Goal: Task Accomplishment & Management: Complete application form

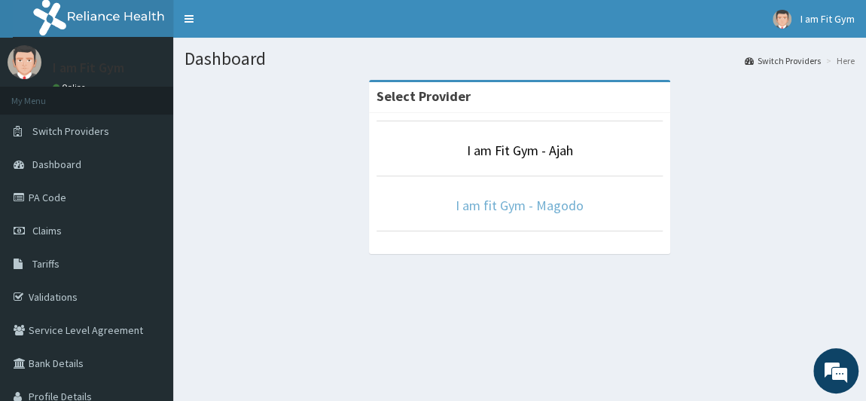
click at [506, 197] on link "I am fit Gym - Magodo" at bounding box center [520, 205] width 128 height 17
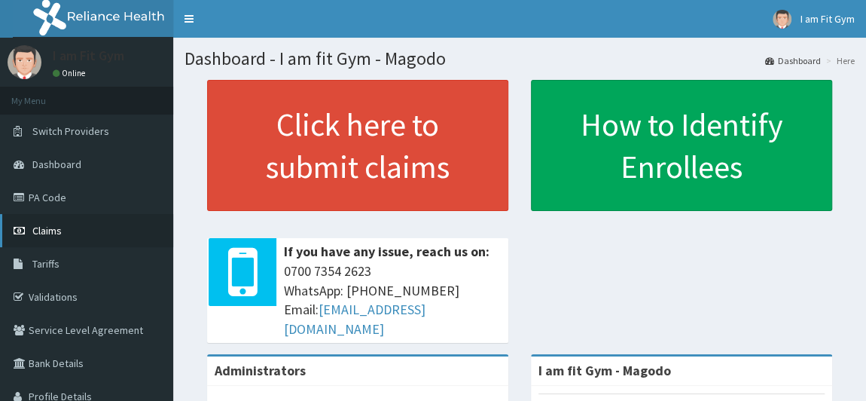
click at [50, 243] on link "Claims" at bounding box center [86, 230] width 173 height 33
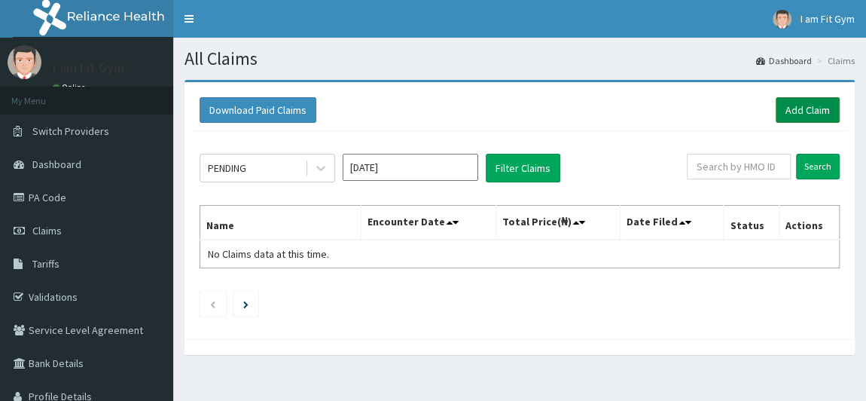
click at [798, 107] on link "Add Claim" at bounding box center [808, 110] width 64 height 26
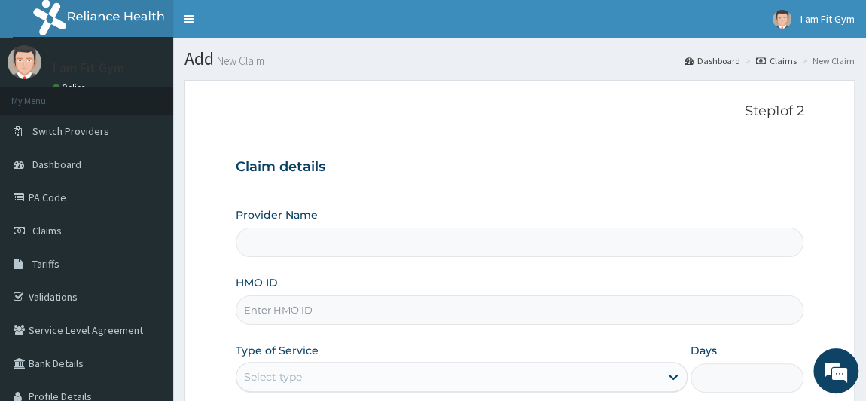
type input "I am fit Gym - Magodo"
type input "1"
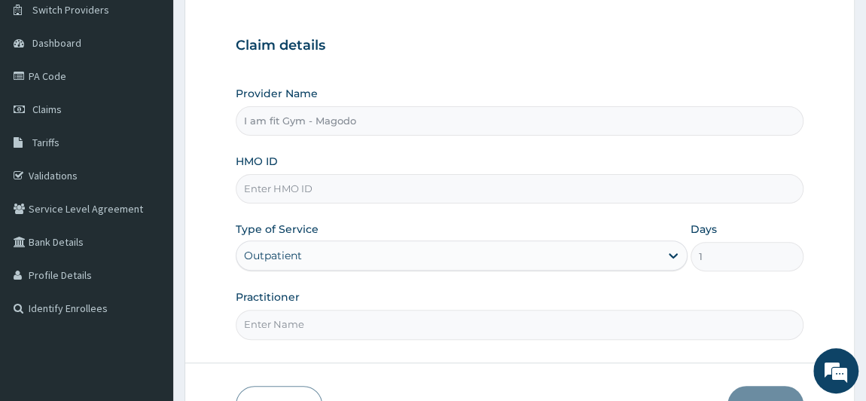
scroll to position [123, 0]
click at [375, 182] on input "HMO ID" at bounding box center [520, 187] width 569 height 29
type input "LFB/10004/A"
click at [308, 329] on input "Practitioner" at bounding box center [520, 322] width 569 height 29
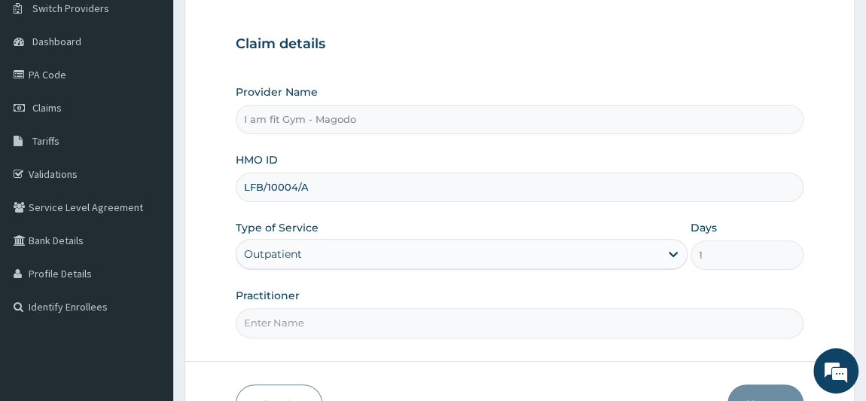
type input "RAZZIECMB"
click at [769, 391] on button "Next" at bounding box center [766, 403] width 76 height 39
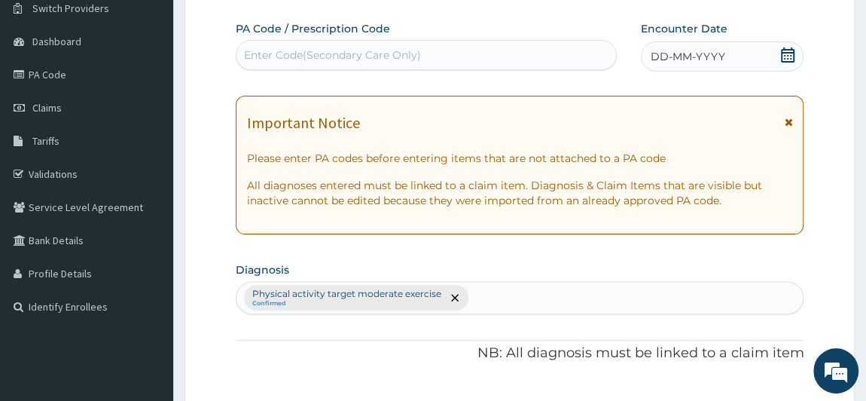
click at [786, 55] on icon at bounding box center [788, 54] width 14 height 15
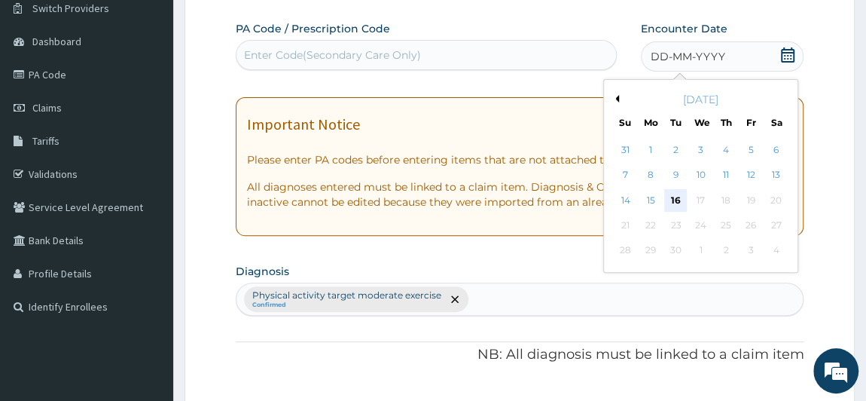
click at [677, 200] on div "16" at bounding box center [676, 200] width 23 height 23
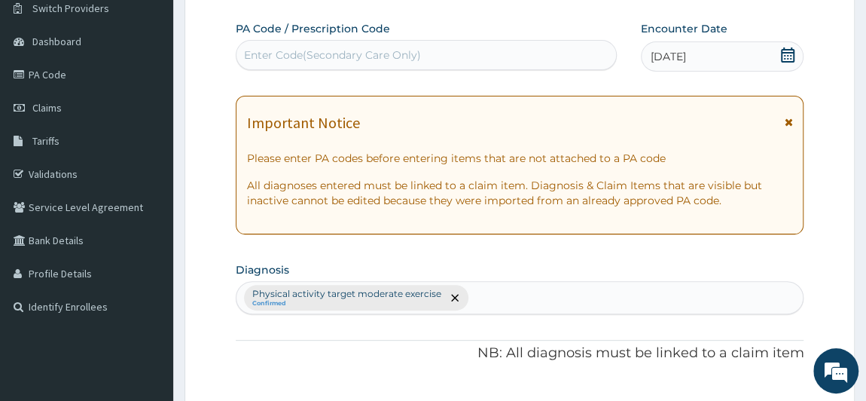
click at [309, 53] on div "Enter Code(Secondary Care Only)" at bounding box center [332, 54] width 177 height 15
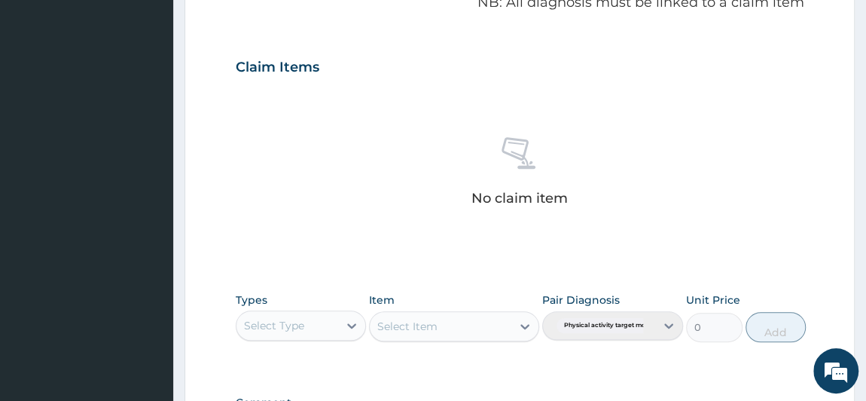
scroll to position [683, 0]
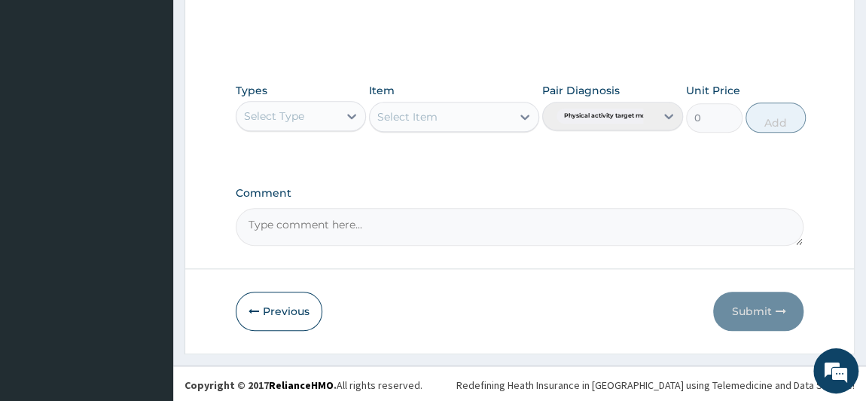
type input "PA/F9F070"
click at [298, 121] on div "Select Type" at bounding box center [274, 115] width 60 height 15
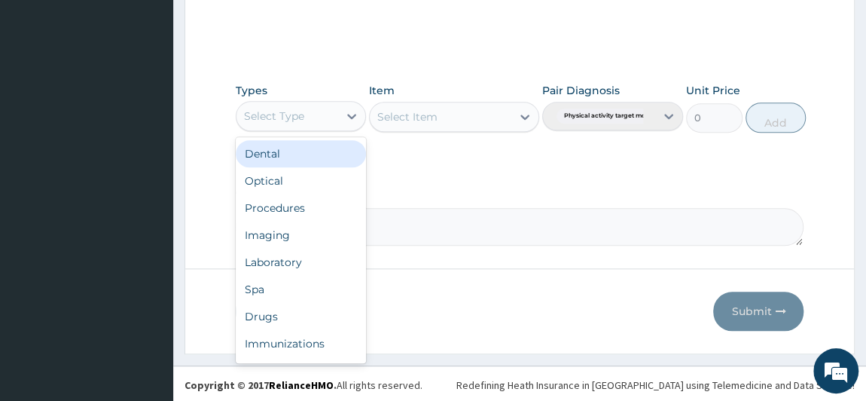
type input "G"
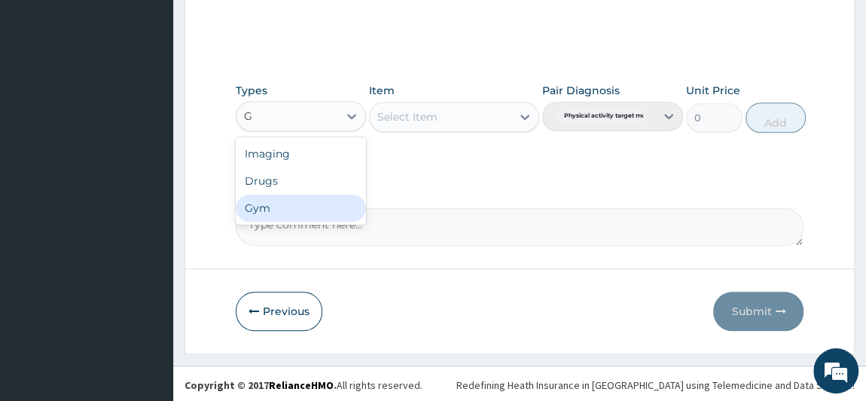
click at [277, 204] on div "Gym" at bounding box center [301, 207] width 131 height 27
click at [425, 119] on div "Select Item" at bounding box center [407, 116] width 60 height 15
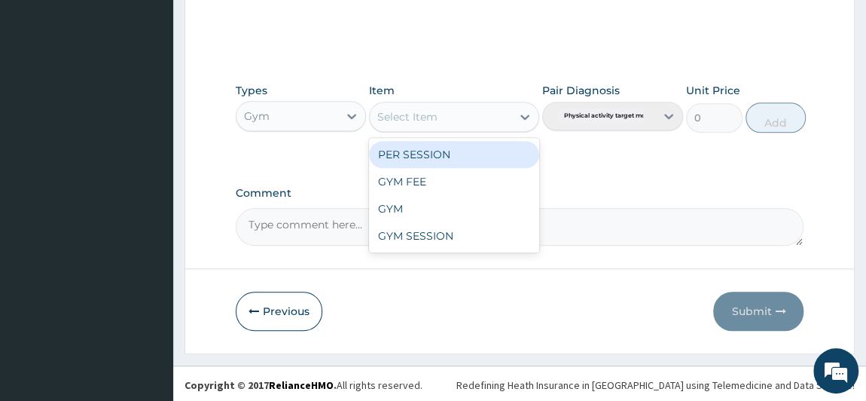
click at [413, 157] on div "PER SESSION" at bounding box center [454, 154] width 170 height 27
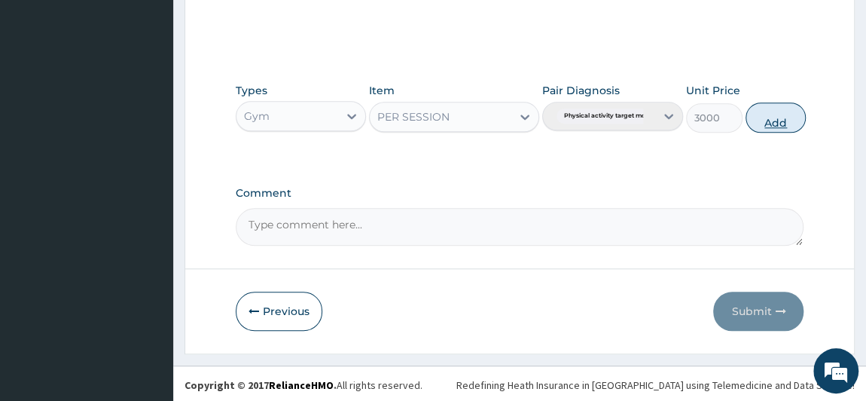
click at [767, 126] on button "Add" at bounding box center [776, 117] width 60 height 30
type input "0"
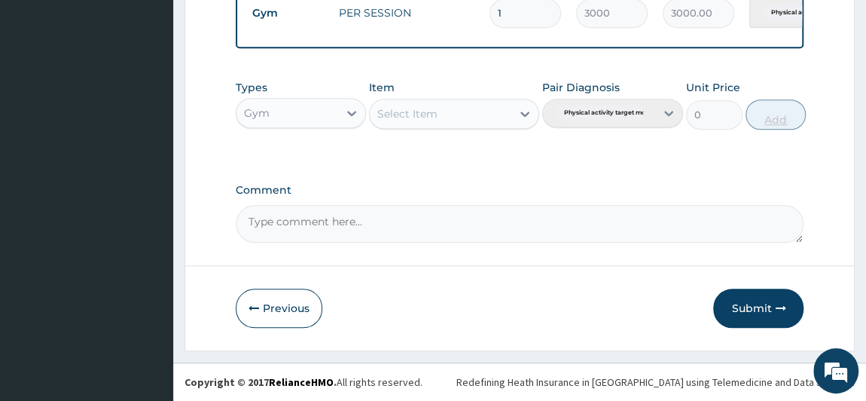
scroll to position [610, 0]
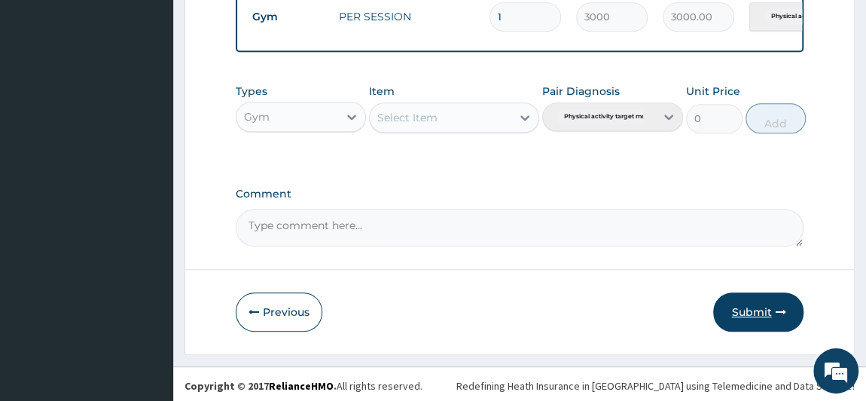
click at [741, 315] on button "Submit" at bounding box center [759, 311] width 90 height 39
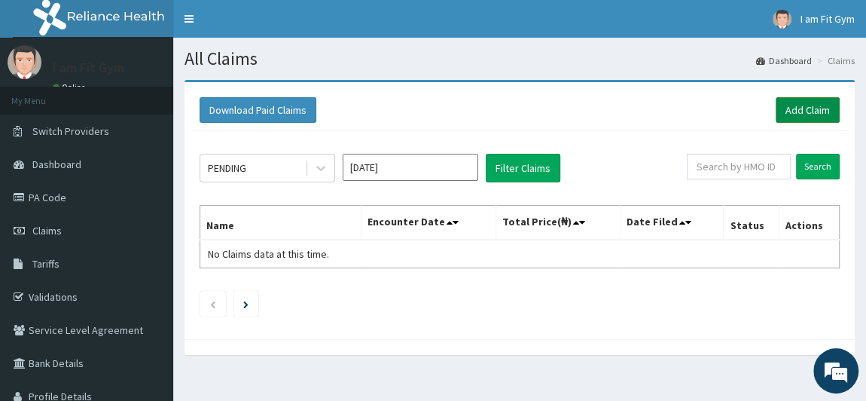
click at [793, 121] on link "Add Claim" at bounding box center [808, 110] width 64 height 26
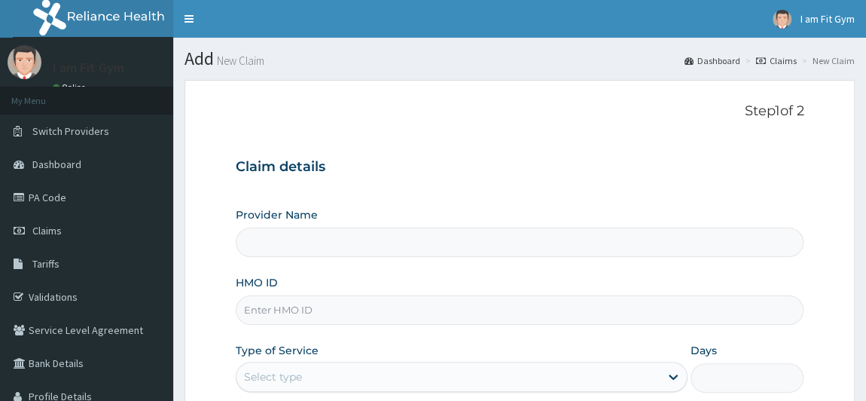
type input "I am fit Gym - Magodo"
type input "1"
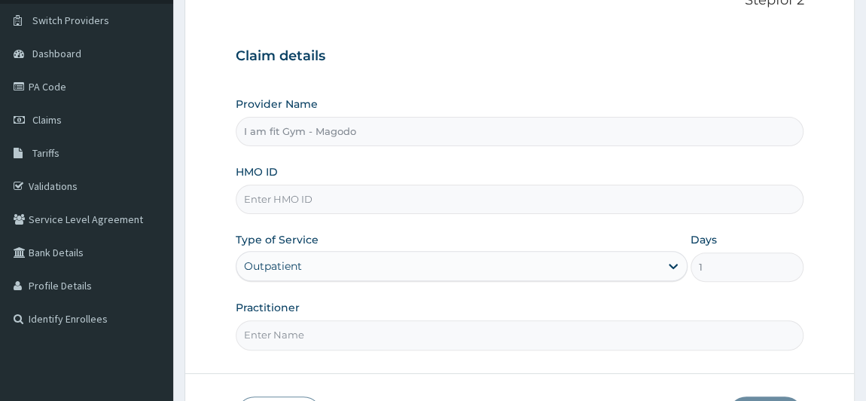
scroll to position [130, 0]
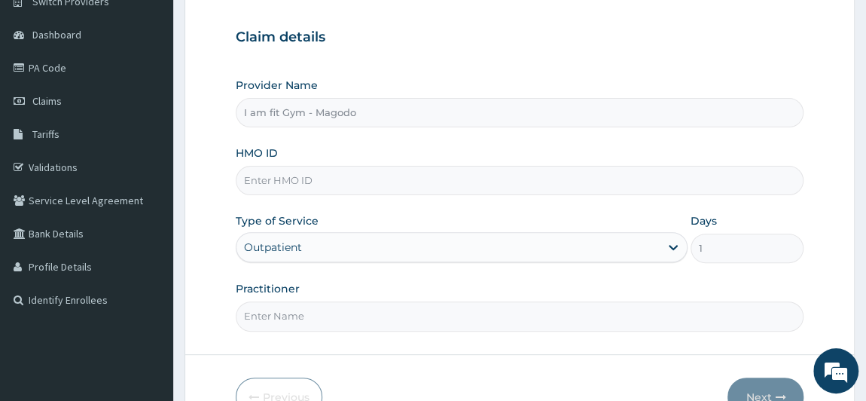
click at [415, 186] on input "HMO ID" at bounding box center [520, 180] width 569 height 29
type input "SKN/10004/A"
click at [285, 312] on input "Practitioner" at bounding box center [520, 315] width 569 height 29
type input "RAZZIECMB"
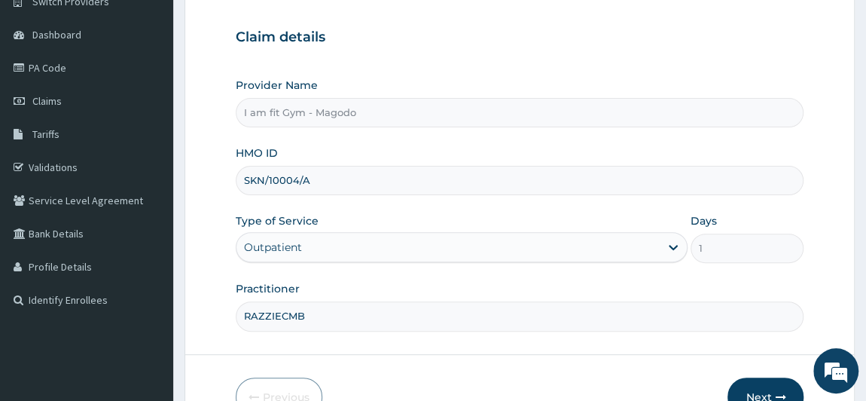
click at [752, 394] on button "Next" at bounding box center [766, 396] width 76 height 39
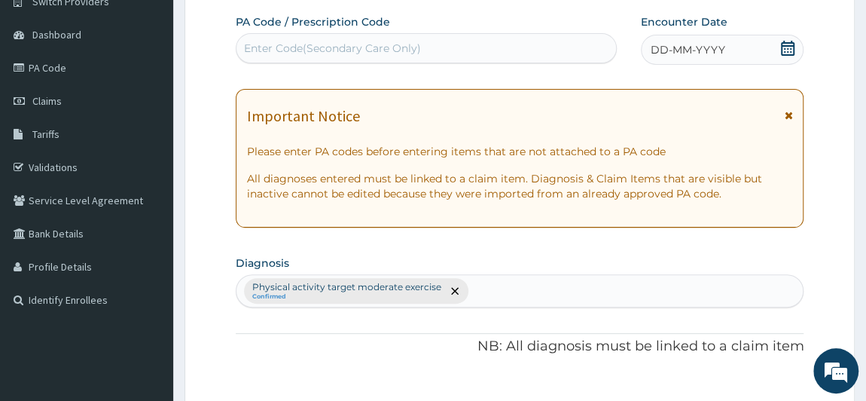
click at [785, 47] on icon at bounding box center [788, 48] width 15 height 15
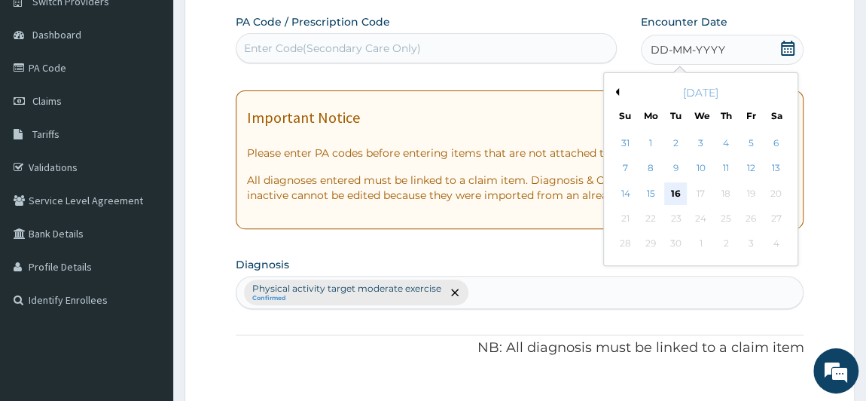
click at [672, 191] on div "16" at bounding box center [676, 193] width 23 height 23
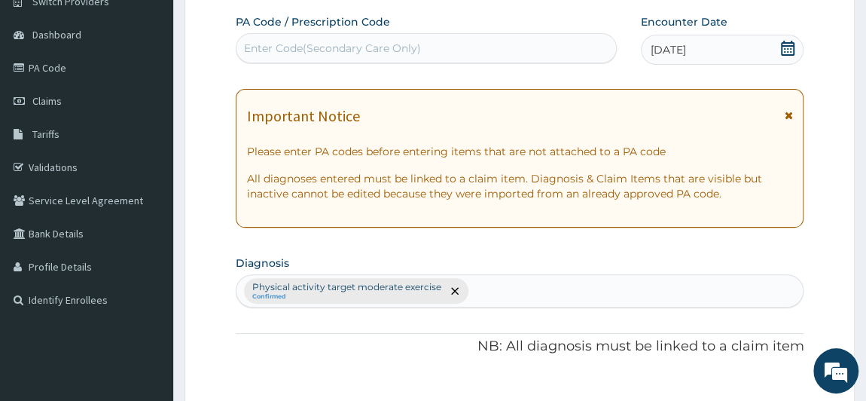
scroll to position [480, 0]
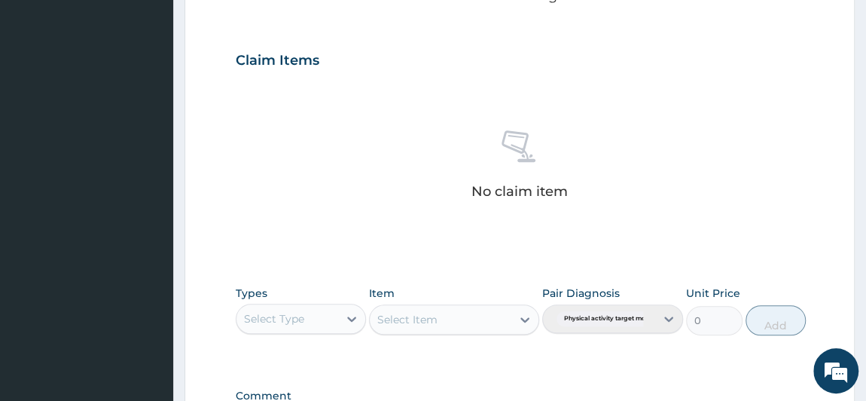
click at [312, 317] on div "Select Type" at bounding box center [288, 319] width 102 height 24
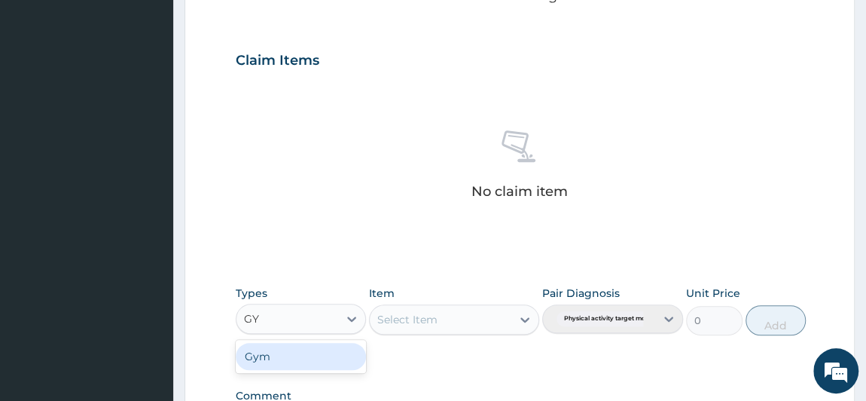
type input "GYM"
click at [313, 357] on div "Gym" at bounding box center [301, 356] width 131 height 27
click at [420, 309] on div "Select Item" at bounding box center [454, 319] width 170 height 30
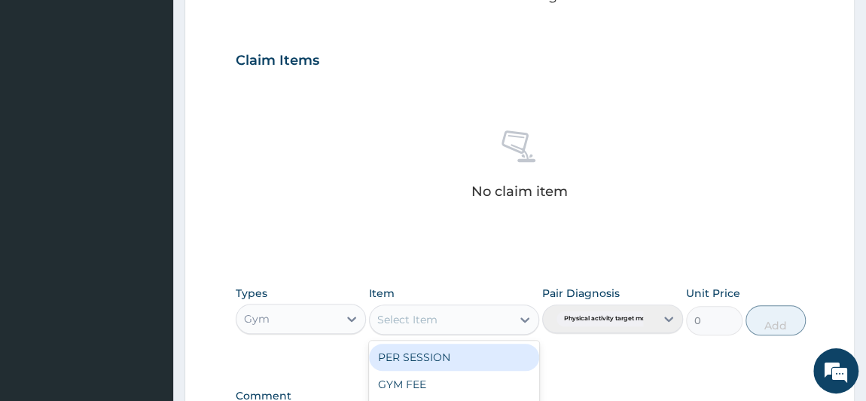
click at [412, 323] on div "Select Item" at bounding box center [407, 319] width 60 height 15
click at [409, 356] on div "PER SESSION" at bounding box center [454, 357] width 170 height 27
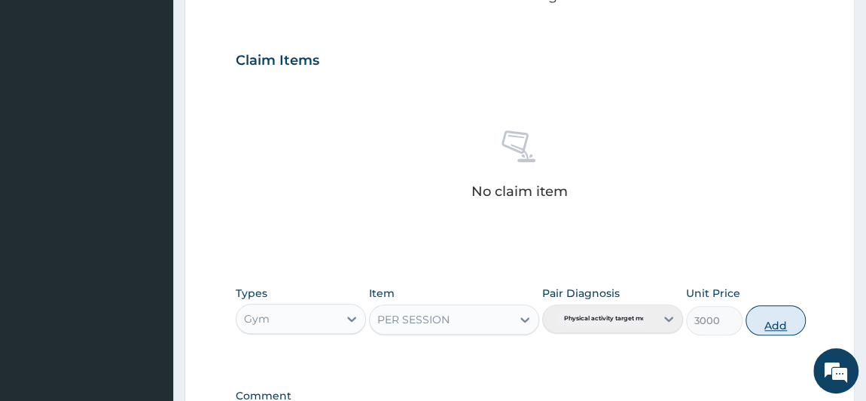
click at [786, 318] on button "Add" at bounding box center [776, 320] width 60 height 30
type input "0"
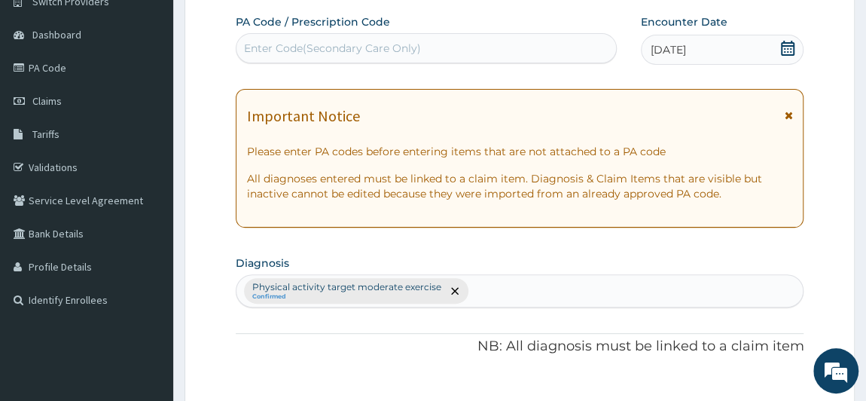
scroll to position [0, 0]
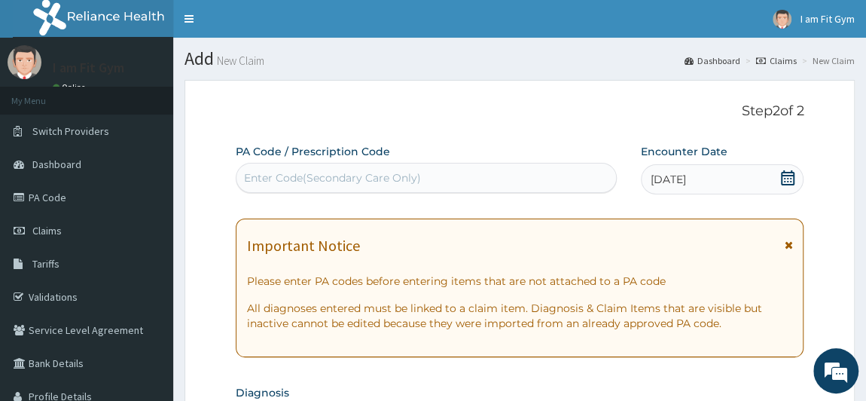
click at [420, 166] on div "Enter Code(Secondary Care Only)" at bounding box center [427, 178] width 380 height 24
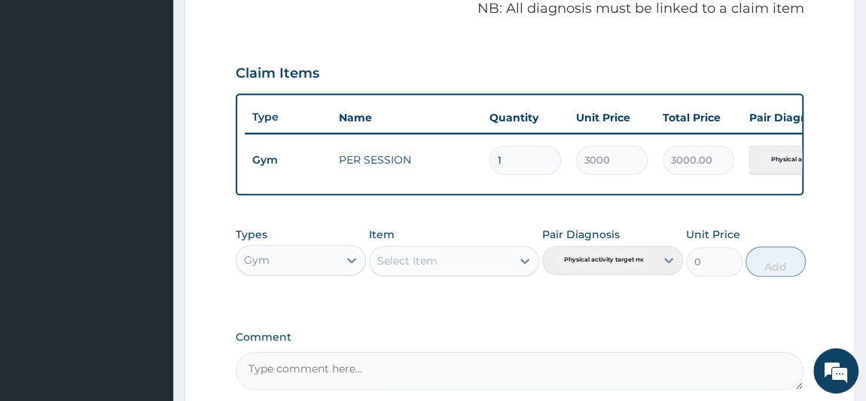
scroll to position [621, 0]
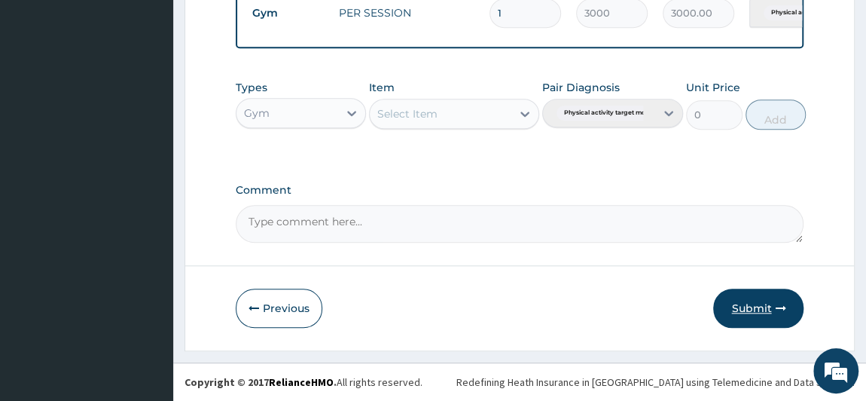
type input "PA/02D56A"
click at [750, 304] on button "Submit" at bounding box center [759, 308] width 90 height 39
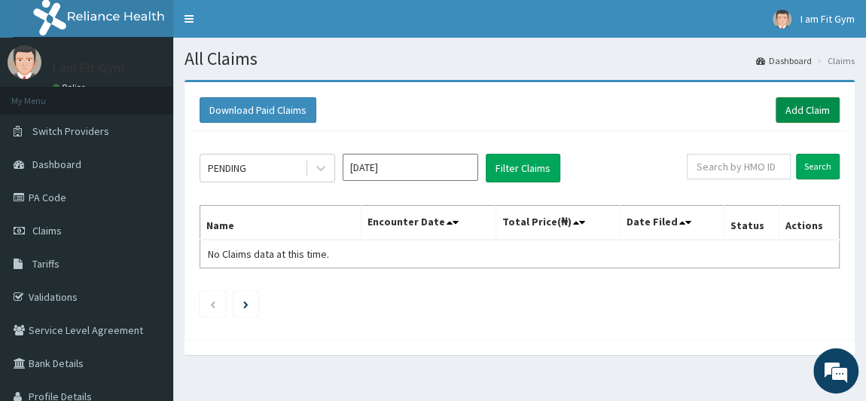
click at [801, 109] on link "Add Claim" at bounding box center [808, 110] width 64 height 26
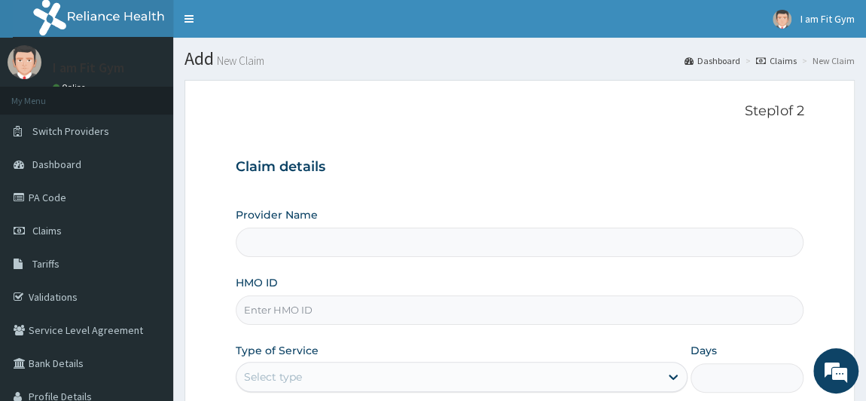
type input "I am fit Gym - Magodo"
type input "1"
click at [287, 307] on input "HMO ID" at bounding box center [520, 309] width 569 height 29
type input "KUD/10437/B"
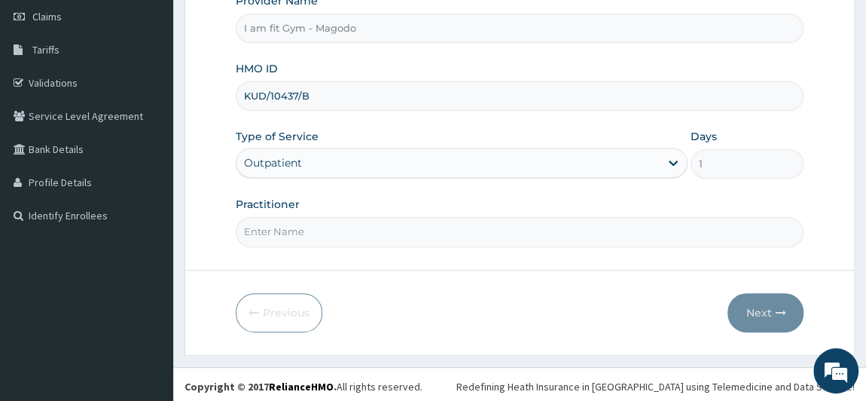
click at [313, 219] on input "Practitioner" at bounding box center [520, 231] width 569 height 29
type input "RAZZIECMB"
click at [750, 305] on button "Next" at bounding box center [766, 312] width 76 height 39
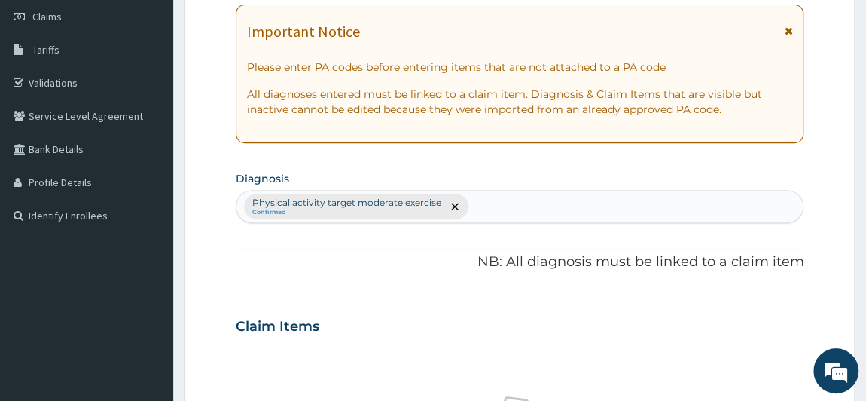
scroll to position [565, 0]
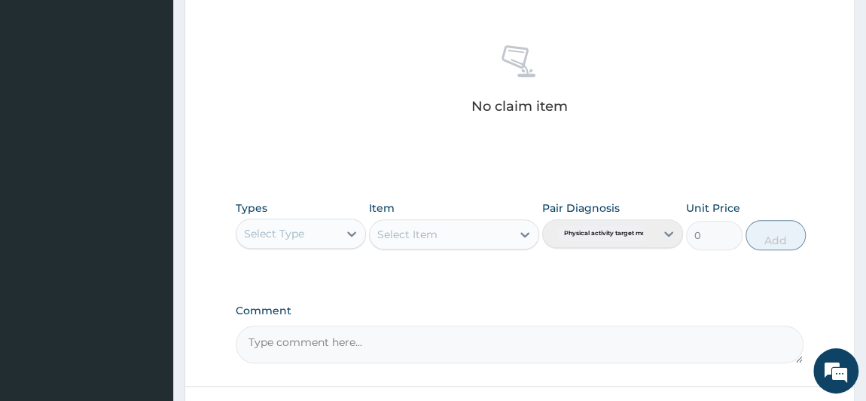
click at [289, 237] on div "Select Type" at bounding box center [274, 233] width 60 height 15
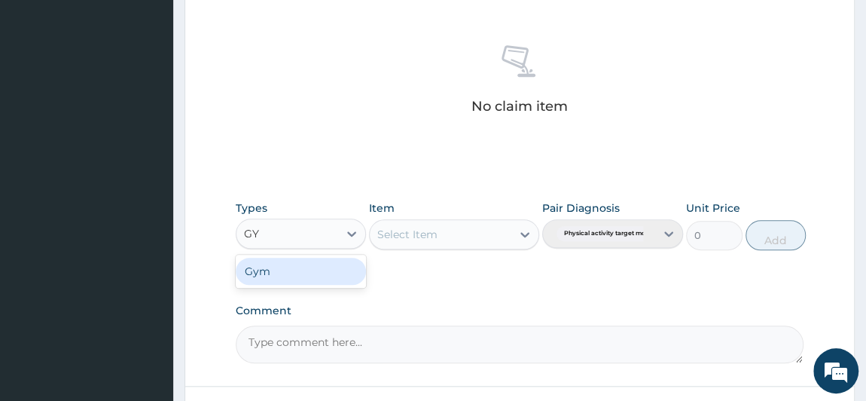
type input "GYM"
click at [289, 268] on div "Gym" at bounding box center [301, 271] width 131 height 27
click at [453, 232] on div "Select Item" at bounding box center [441, 234] width 142 height 24
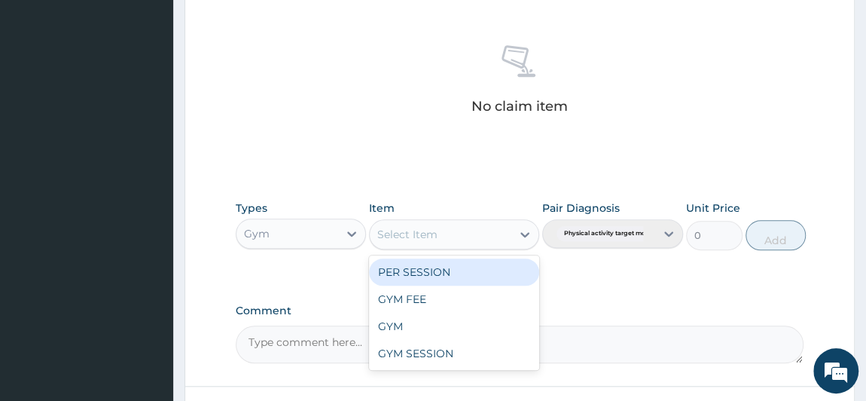
click at [436, 280] on div "PER SESSION" at bounding box center [454, 271] width 170 height 27
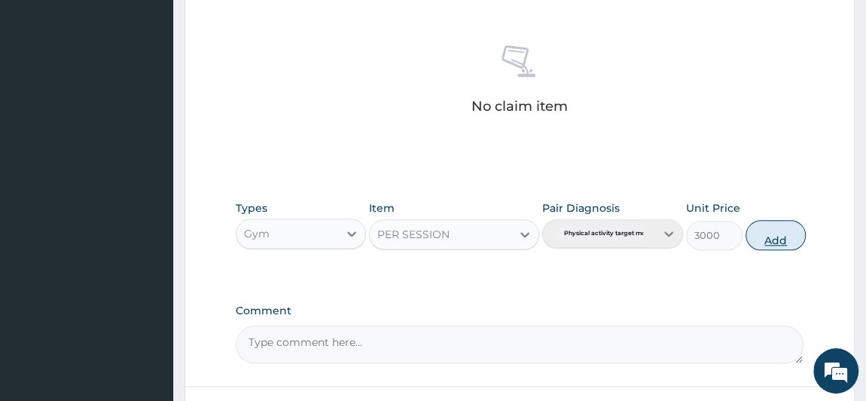
click at [771, 228] on button "Add" at bounding box center [776, 235] width 60 height 30
type input "0"
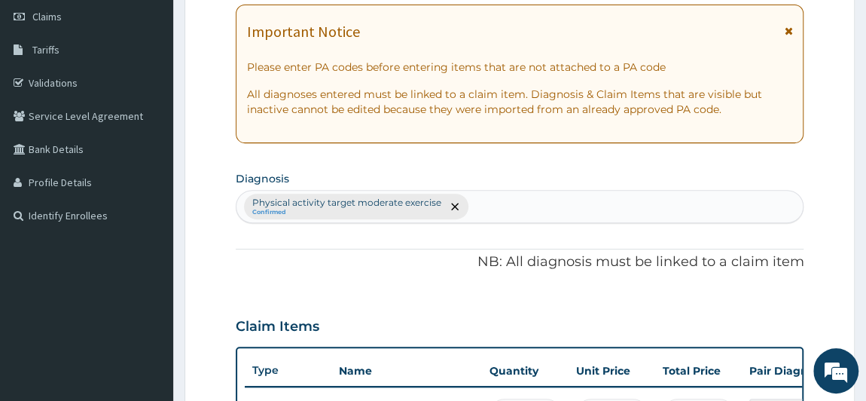
scroll to position [0, 0]
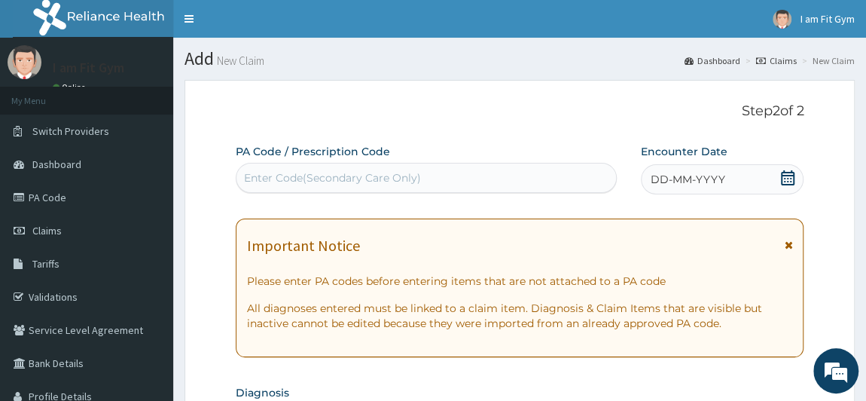
click at [784, 176] on icon at bounding box center [788, 177] width 15 height 15
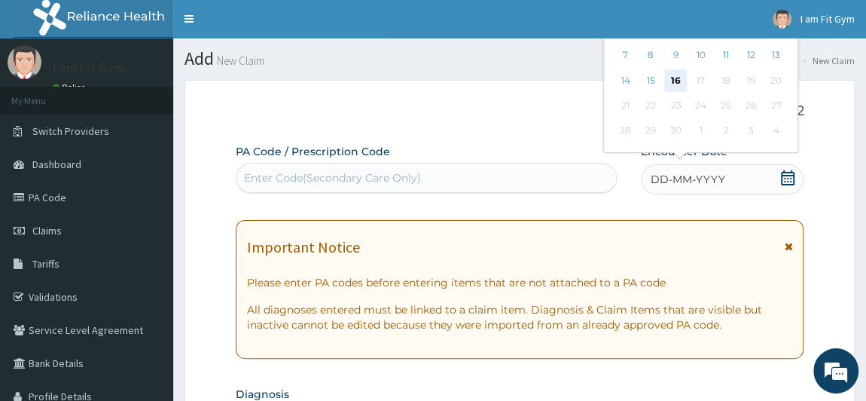
click at [676, 79] on div "16" at bounding box center [676, 80] width 23 height 23
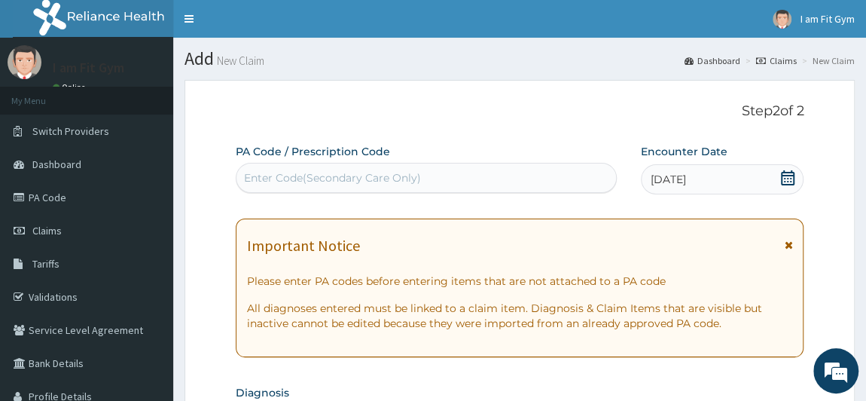
click at [515, 172] on div "Enter Code(Secondary Care Only)" at bounding box center [427, 178] width 380 height 24
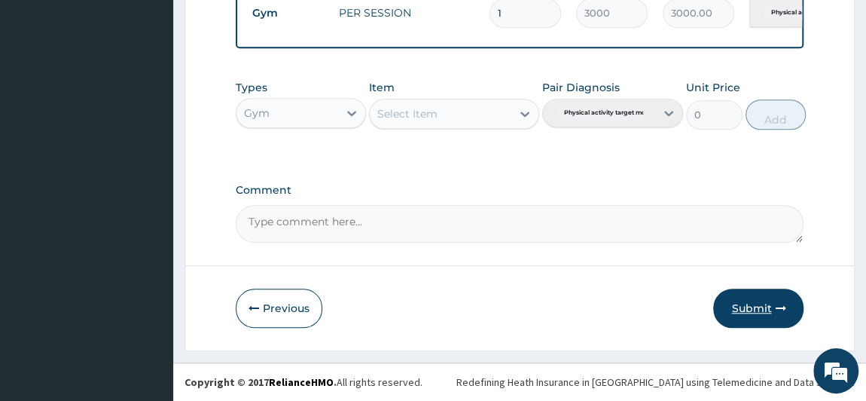
type input "PA/2E655B"
click at [772, 307] on button "Submit" at bounding box center [759, 308] width 90 height 39
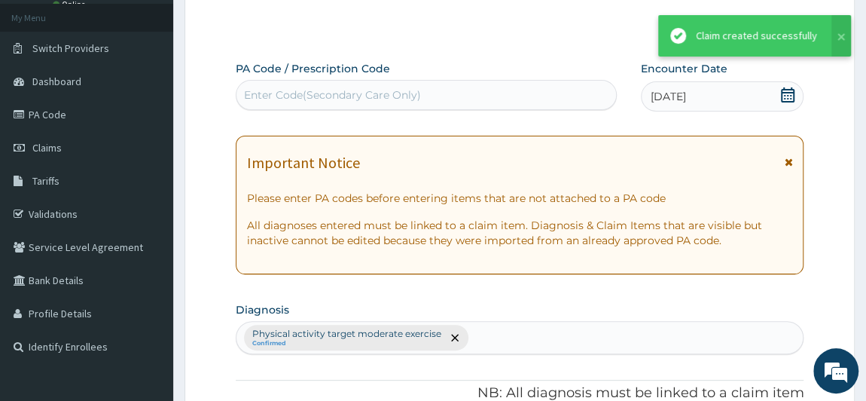
scroll to position [621, 0]
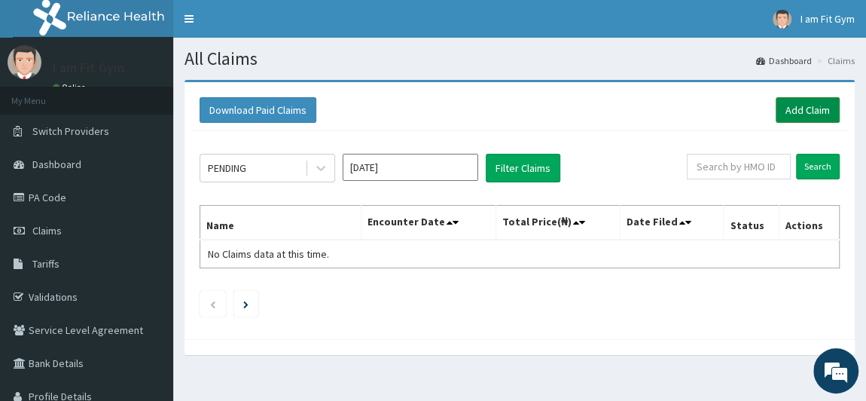
click at [793, 105] on link "Add Claim" at bounding box center [808, 110] width 64 height 26
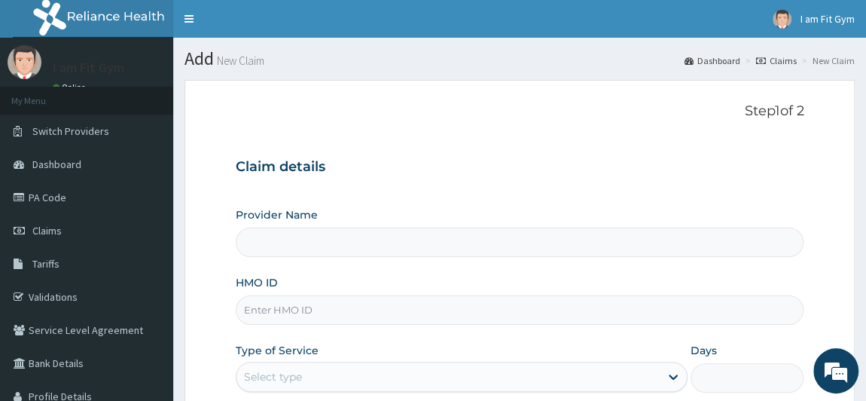
type input "I am fit Gym - Magodo"
type input "1"
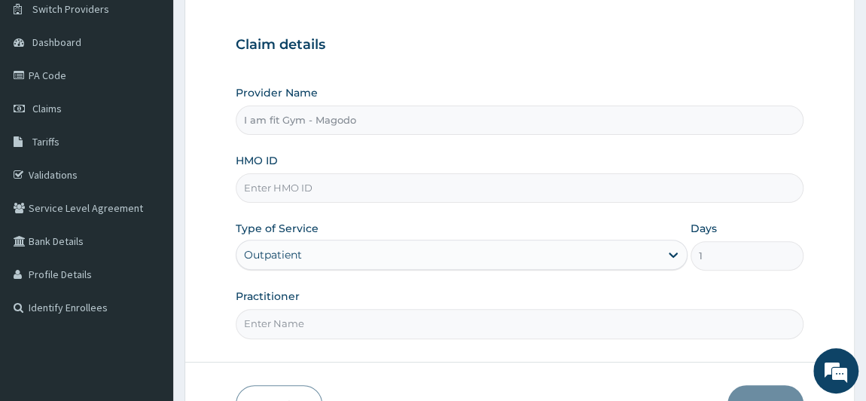
scroll to position [130, 0]
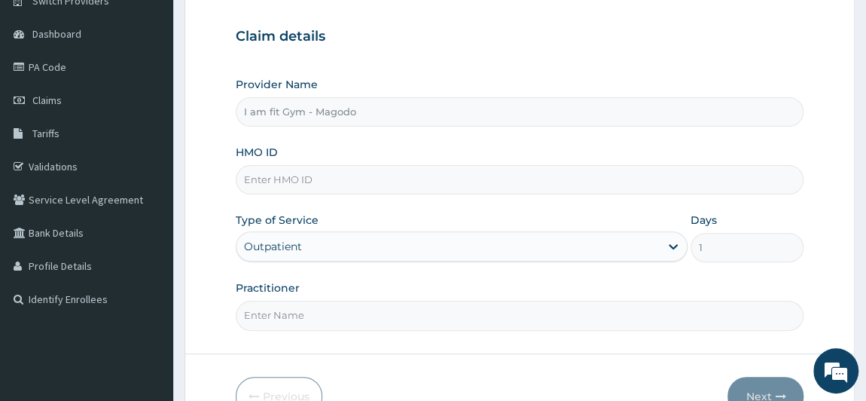
click at [358, 182] on input "HMO ID" at bounding box center [520, 179] width 569 height 29
type input "OPN/10016/A"
click at [289, 310] on input "Practitioner" at bounding box center [520, 315] width 569 height 29
type input "RAZZIECMB"
click at [779, 381] on button "Next" at bounding box center [766, 396] width 76 height 39
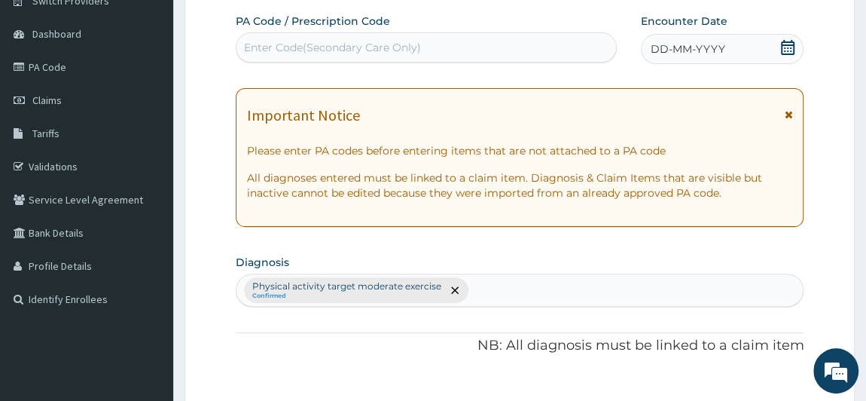
click at [794, 52] on icon at bounding box center [788, 47] width 14 height 15
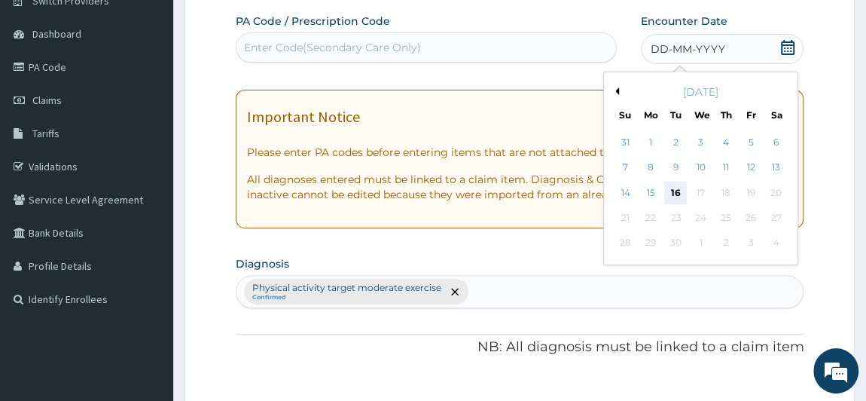
click at [679, 193] on div "16" at bounding box center [676, 193] width 23 height 23
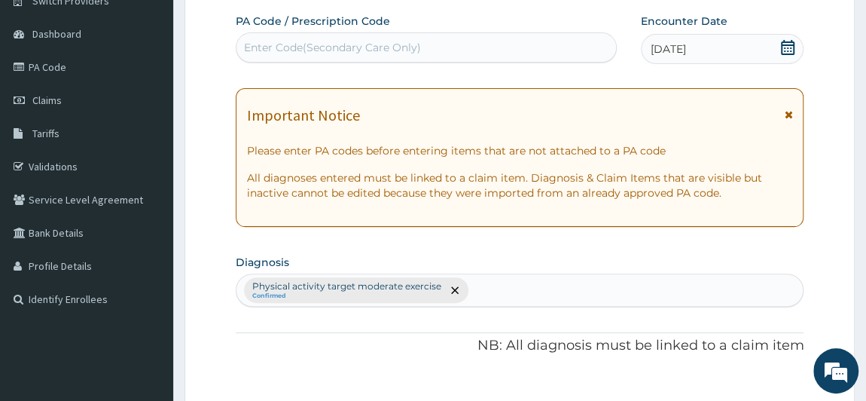
scroll to position [481, 0]
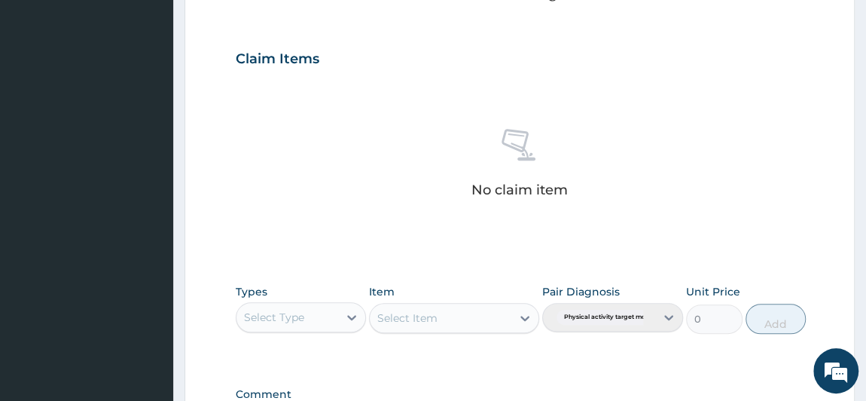
click at [286, 305] on div "Select Type" at bounding box center [288, 317] width 102 height 24
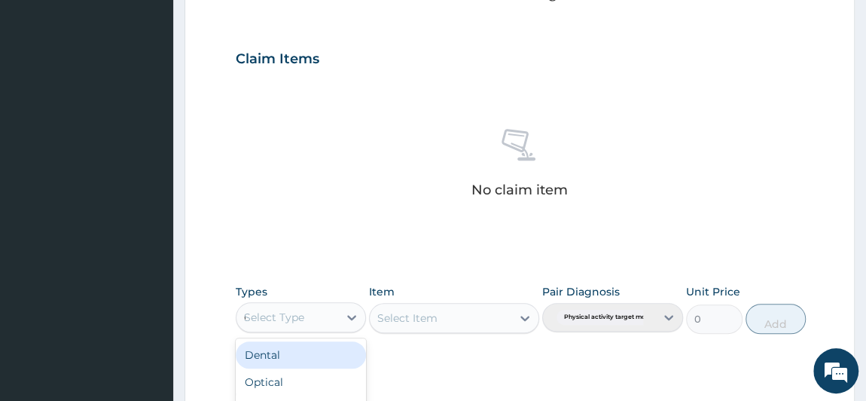
type input "GY"
click at [298, 365] on div "Gym" at bounding box center [301, 354] width 131 height 27
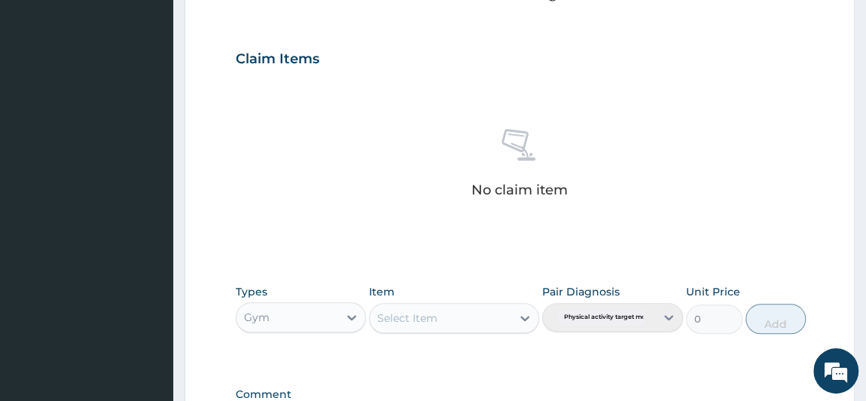
click at [423, 316] on div "Select Item" at bounding box center [407, 317] width 60 height 15
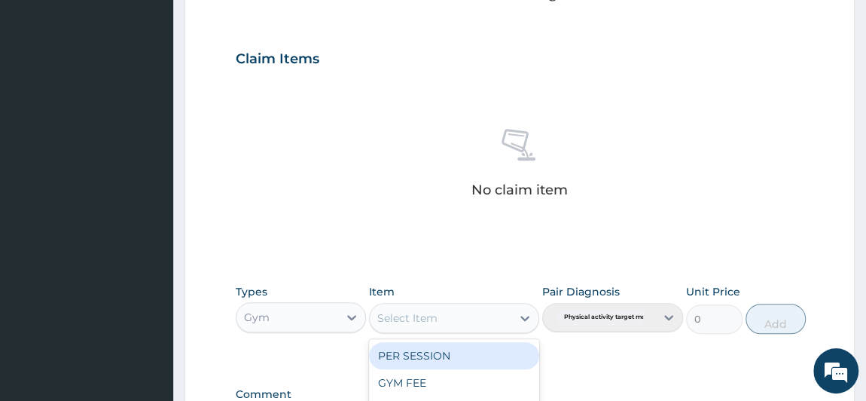
click at [411, 362] on div "PER SESSION" at bounding box center [454, 355] width 170 height 27
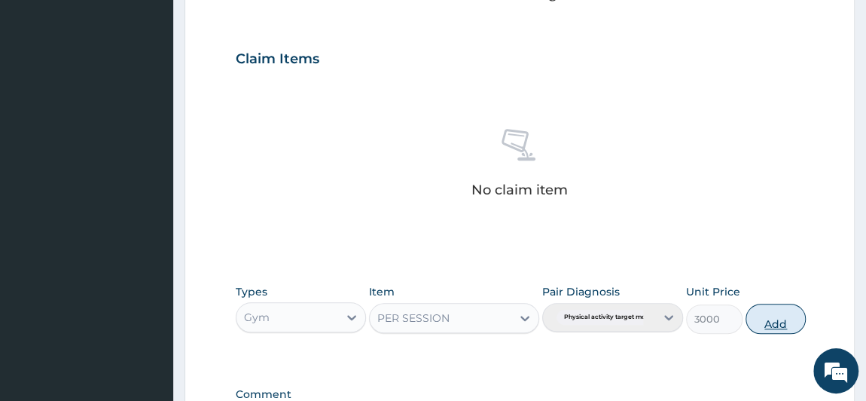
click at [776, 314] on button "Add" at bounding box center [776, 319] width 60 height 30
type input "0"
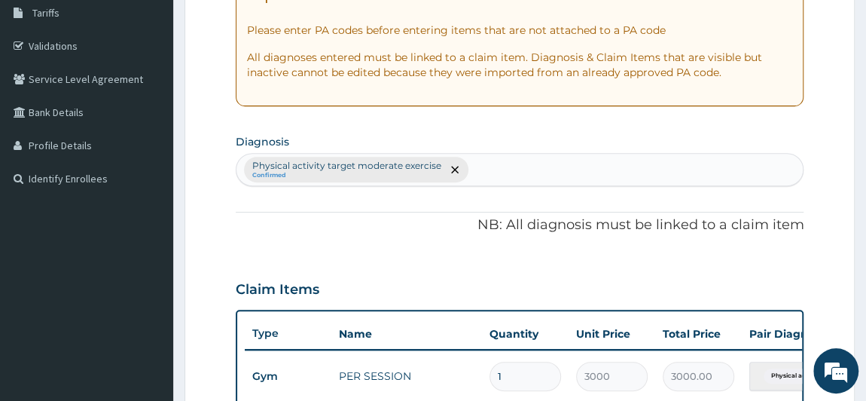
scroll to position [0, 0]
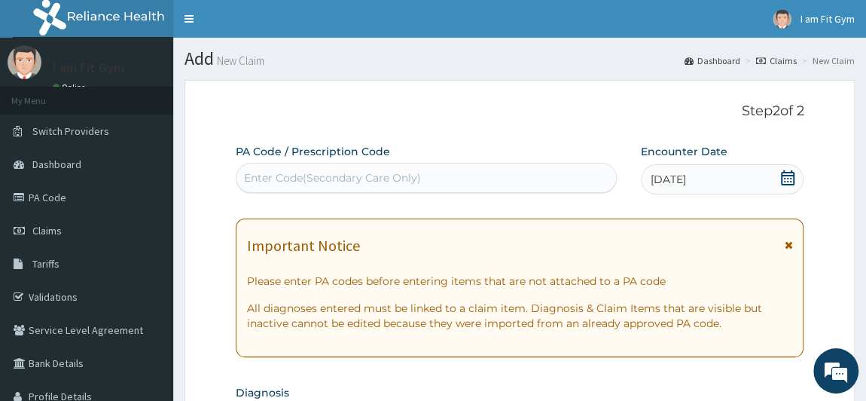
click at [419, 189] on div "Enter Code(Secondary Care Only)" at bounding box center [427, 178] width 380 height 24
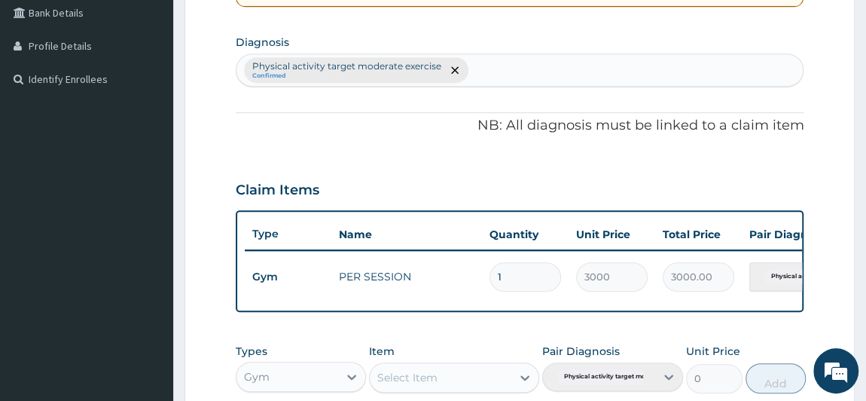
scroll to position [621, 0]
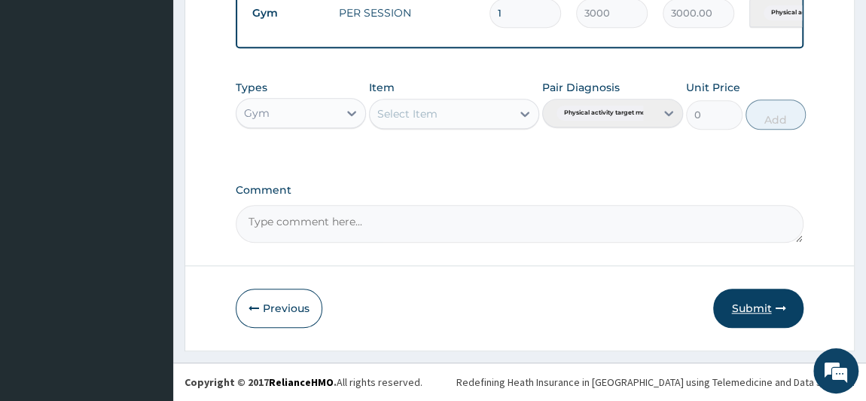
type input "PA/4EC578"
click at [757, 301] on button "Submit" at bounding box center [759, 308] width 90 height 39
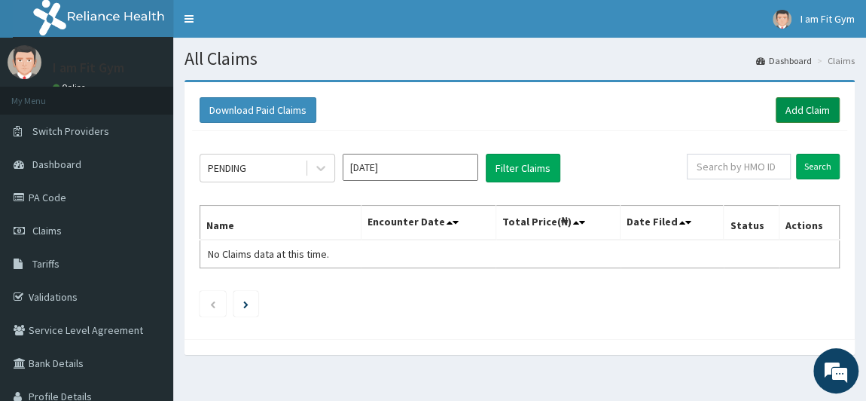
click at [790, 112] on link "Add Claim" at bounding box center [808, 110] width 64 height 26
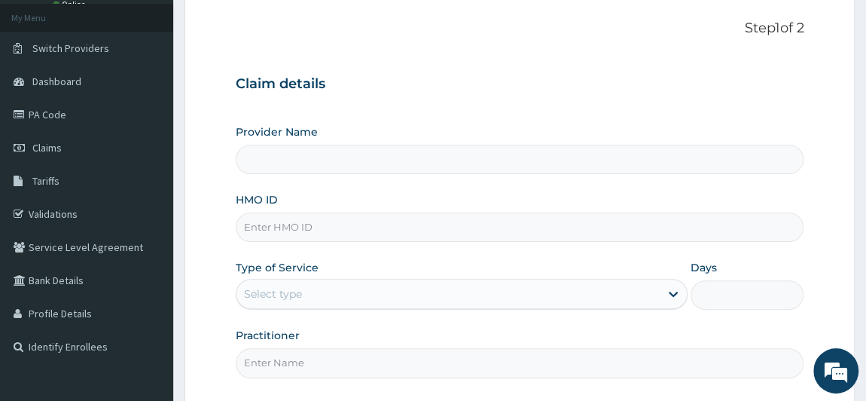
scroll to position [99, 0]
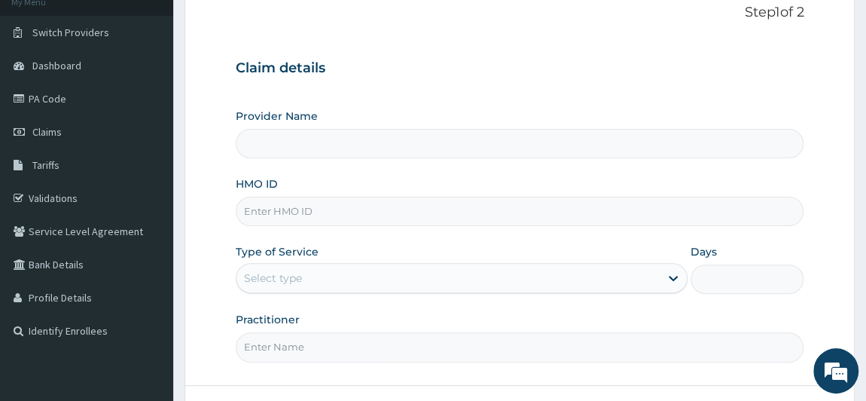
drag, startPoint x: 876, startPoint y: 125, endPoint x: 876, endPoint y: 185, distance: 60.3
click at [866, 185] on html "R EL Toggle navigation I am Fit Gym I am Fit Gym - [EMAIL_ADDRESS][DOMAIN_NAME]…" at bounding box center [433, 210] width 866 height 619
type input "I am fit Gym - Magodo"
type input "1"
click at [308, 206] on input "HMO ID" at bounding box center [520, 211] width 569 height 29
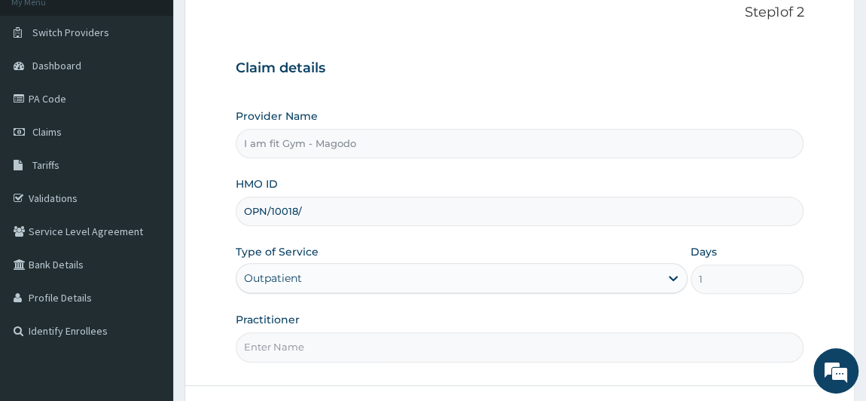
scroll to position [0, 0]
type input "OPN/10018/A"
click at [334, 356] on input "Practitioner" at bounding box center [520, 346] width 569 height 29
type input "RAZZIECMB"
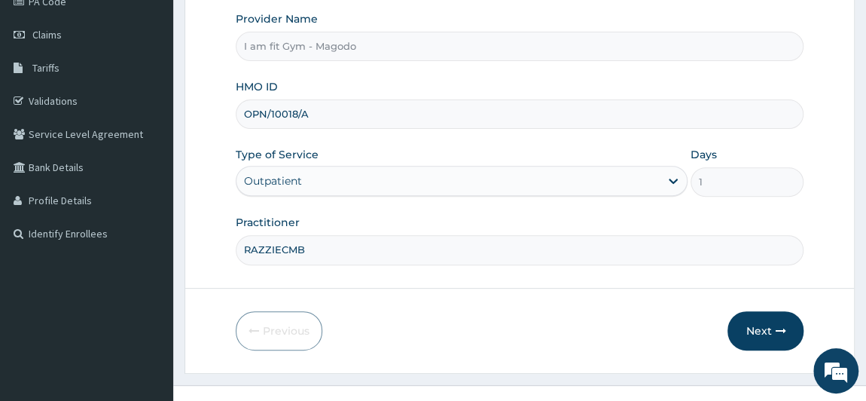
scroll to position [214, 0]
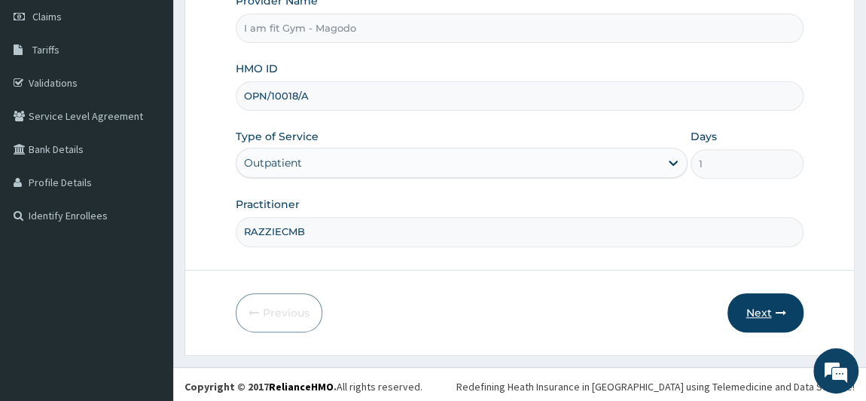
click at [773, 315] on button "Next" at bounding box center [766, 312] width 76 height 39
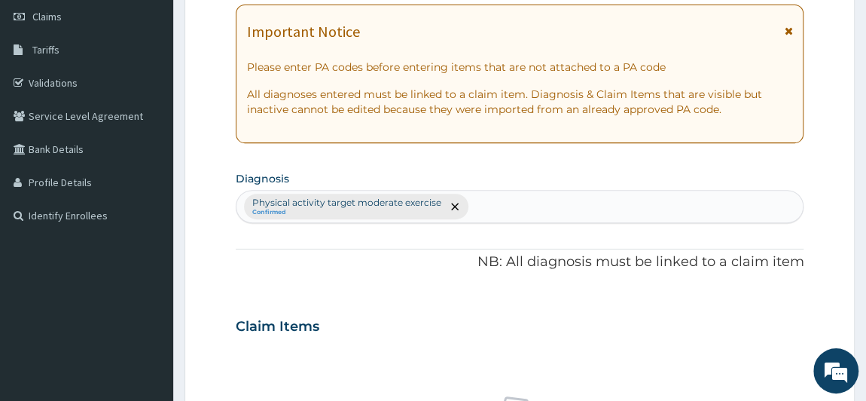
scroll to position [565, 0]
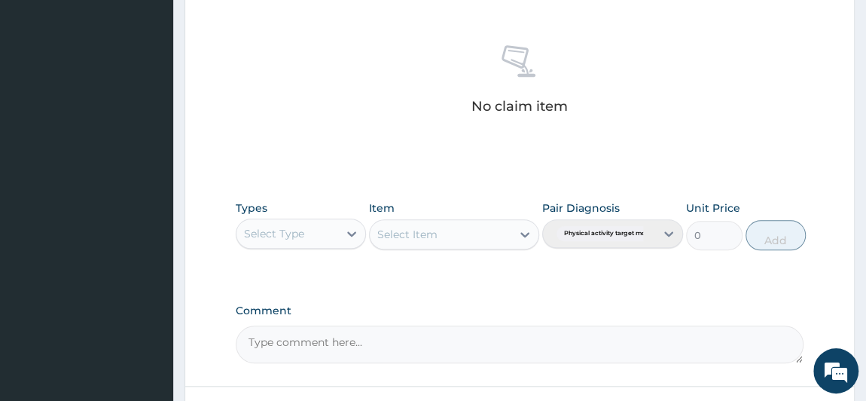
click at [302, 237] on div "Select Type" at bounding box center [274, 233] width 60 height 15
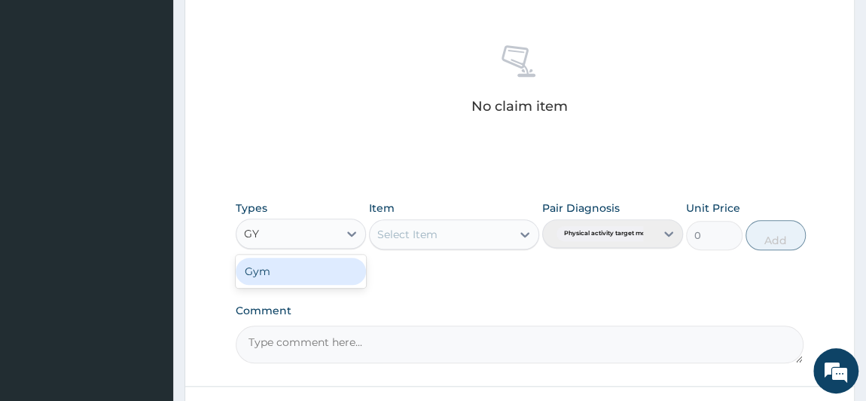
type input "GYM"
click at [295, 274] on div "Gym" at bounding box center [301, 271] width 131 height 27
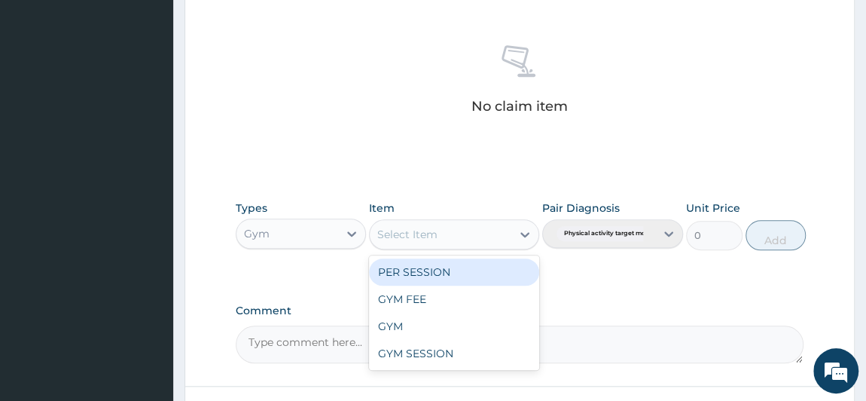
click at [419, 241] on div "Select Item" at bounding box center [441, 234] width 142 height 24
click at [416, 276] on div "PER SESSION" at bounding box center [454, 271] width 170 height 27
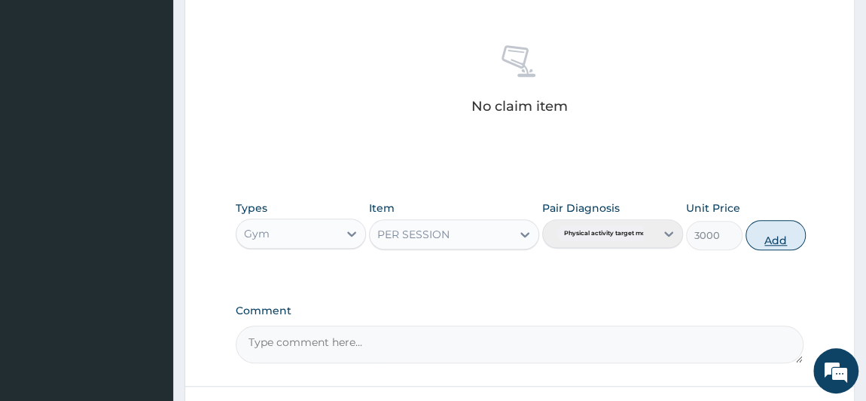
click at [759, 237] on button "Add" at bounding box center [776, 235] width 60 height 30
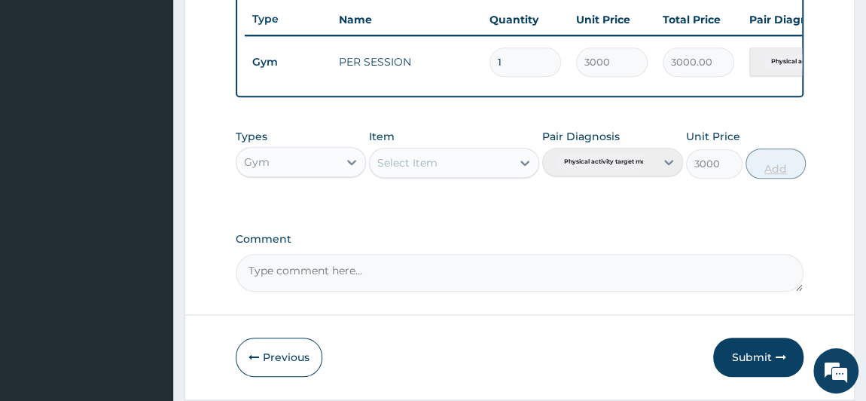
type input "0"
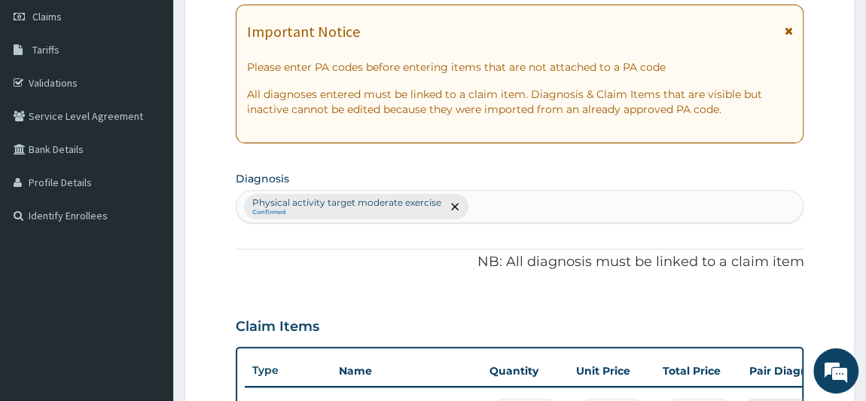
scroll to position [97, 0]
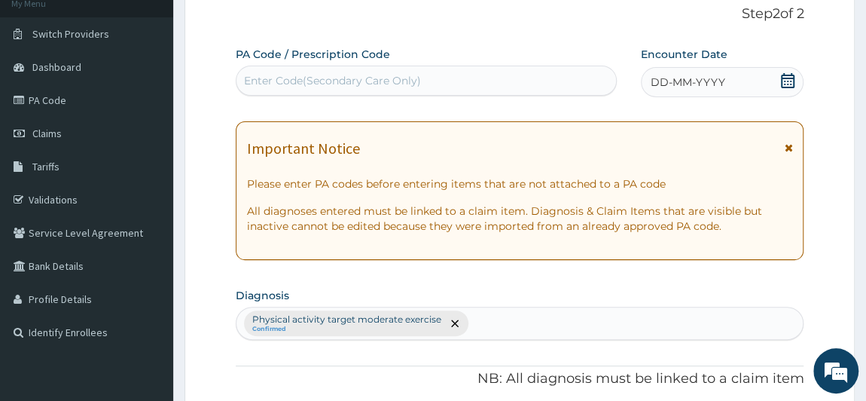
click at [789, 79] on icon at bounding box center [788, 80] width 15 height 15
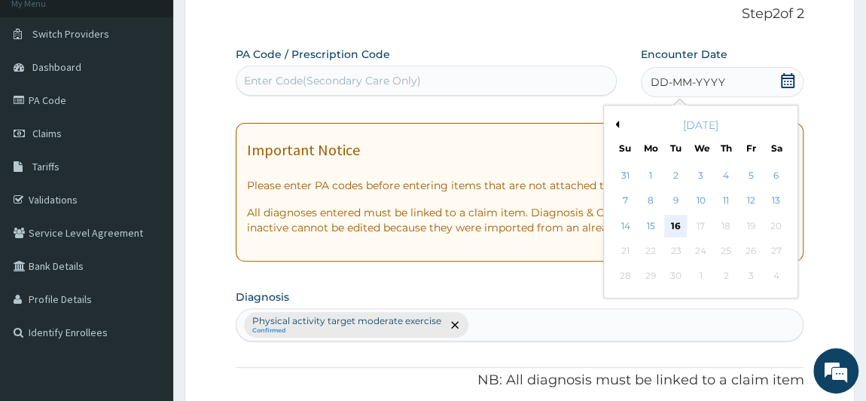
click at [673, 226] on div "16" at bounding box center [676, 226] width 23 height 23
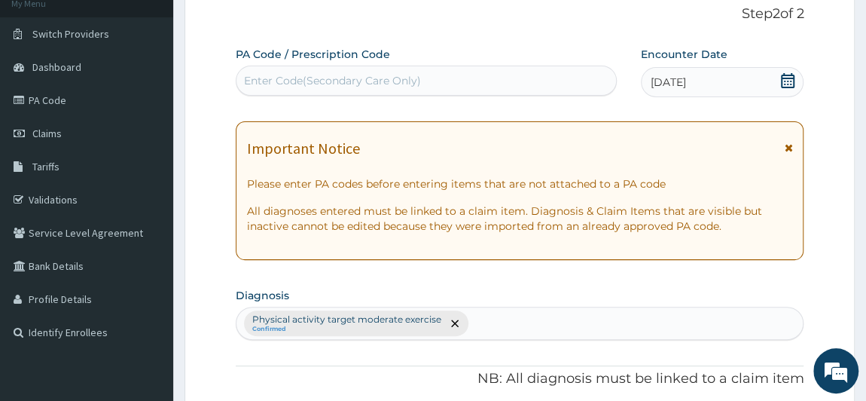
click at [526, 77] on div "Enter Code(Secondary Care Only)" at bounding box center [427, 81] width 380 height 24
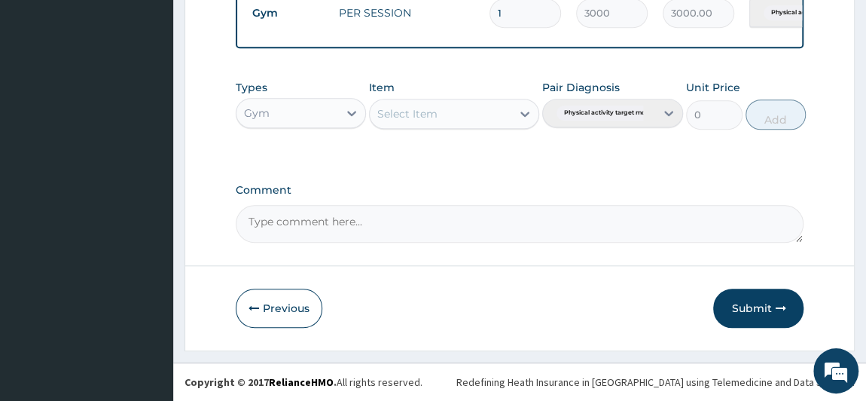
scroll to position [621, 0]
type input "PA/F09683"
click at [750, 308] on button "Submit" at bounding box center [759, 308] width 90 height 39
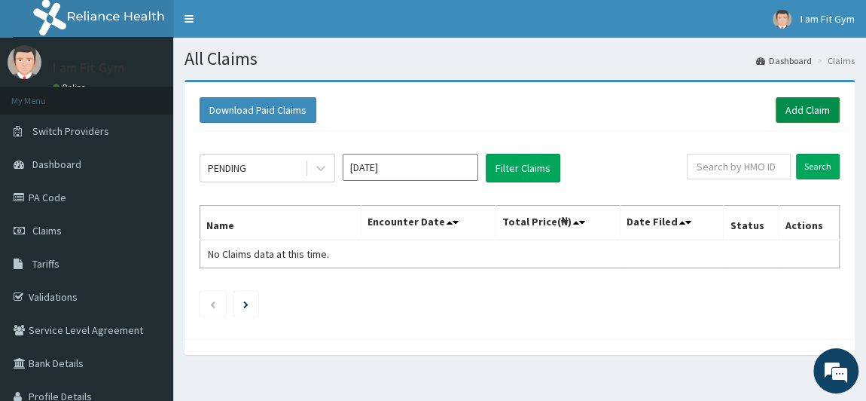
click at [810, 108] on link "Add Claim" at bounding box center [808, 110] width 64 height 26
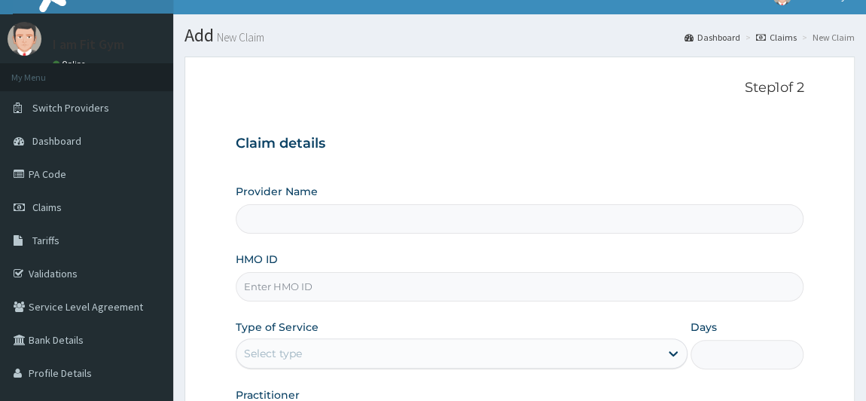
type input "I am fit Gym - Magodo"
type input "1"
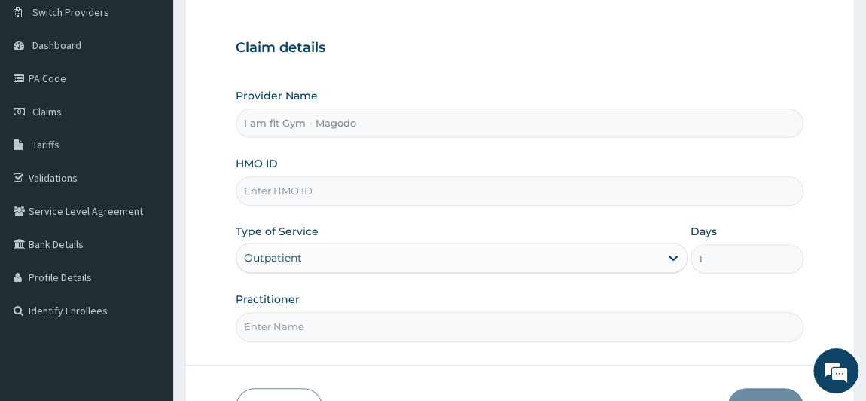
scroll to position [149, 0]
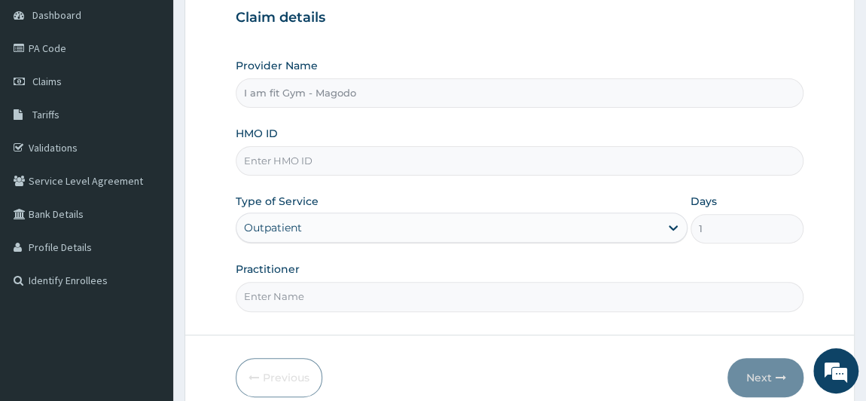
click at [361, 159] on input "HMO ID" at bounding box center [520, 160] width 569 height 29
type input "LTI/10191/A"
click at [286, 298] on input "Practitioner" at bounding box center [520, 296] width 569 height 29
type input "RAZZIECMB"
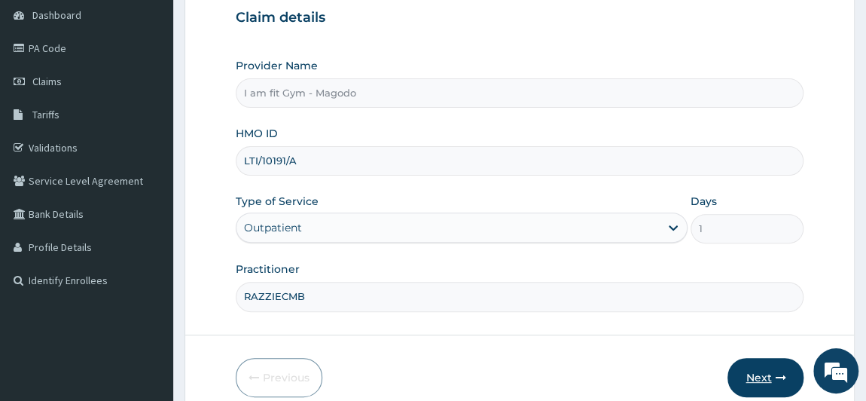
click at [761, 376] on button "Next" at bounding box center [766, 377] width 76 height 39
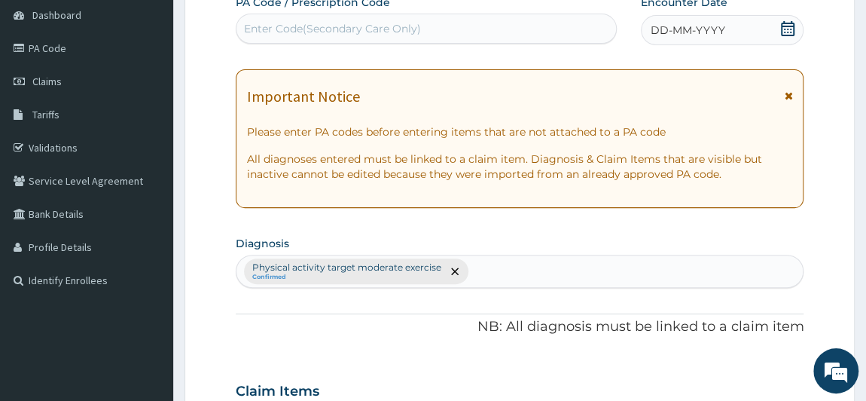
click at [796, 26] on icon at bounding box center [788, 28] width 15 height 15
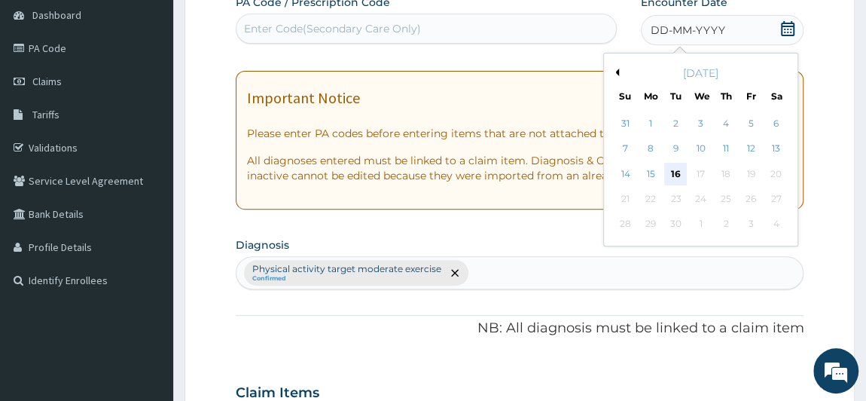
click at [680, 173] on div "16" at bounding box center [676, 174] width 23 height 23
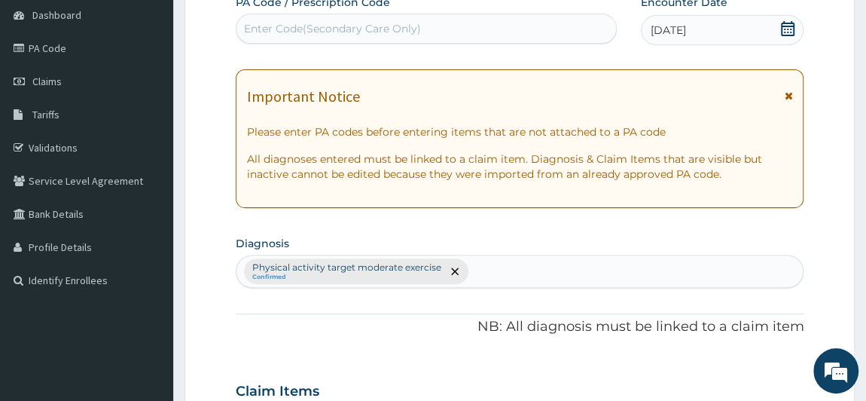
scroll to position [500, 0]
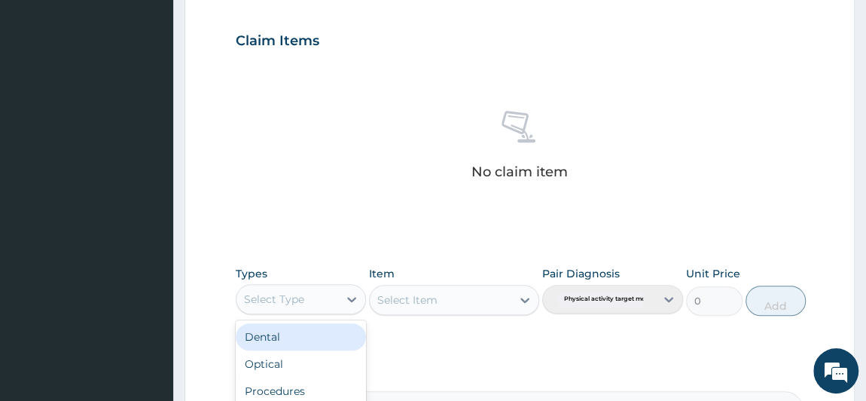
click at [293, 292] on div "Select Type" at bounding box center [274, 299] width 60 height 15
type input "R"
type input "GYM"
click at [295, 338] on div "Gym" at bounding box center [301, 336] width 131 height 27
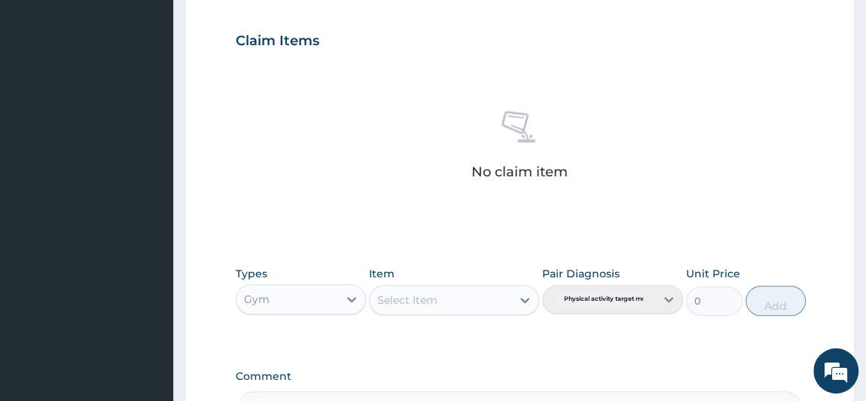
click at [439, 301] on div "Select Item" at bounding box center [454, 300] width 170 height 30
click at [420, 295] on div "Select Item" at bounding box center [407, 299] width 60 height 15
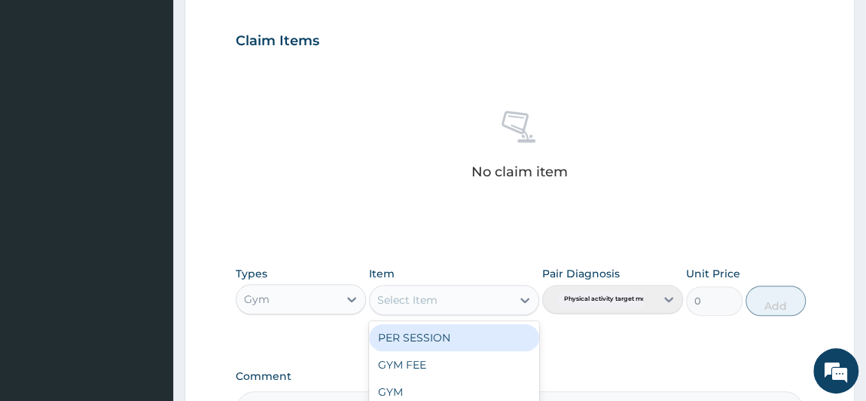
click at [409, 338] on div "PER SESSION" at bounding box center [454, 337] width 170 height 27
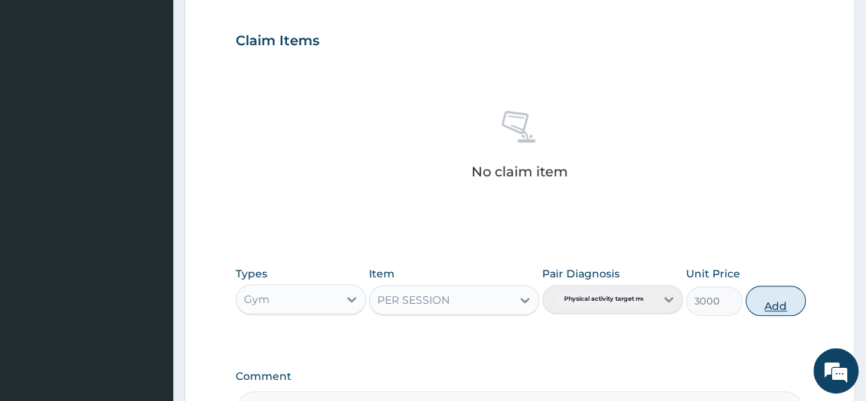
click at [769, 304] on button "Add" at bounding box center [776, 301] width 60 height 30
type input "0"
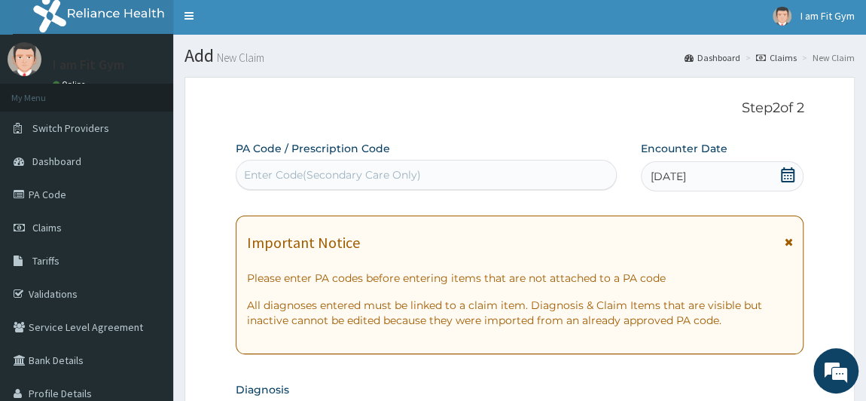
scroll to position [0, 0]
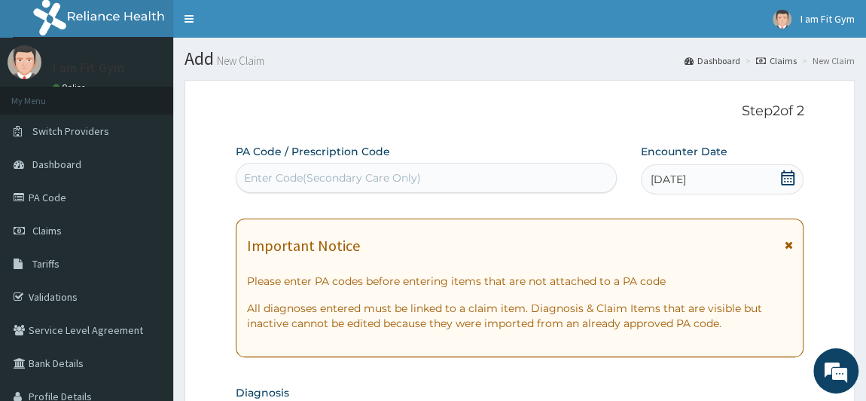
click at [352, 183] on div "Enter Code(Secondary Care Only)" at bounding box center [332, 177] width 177 height 15
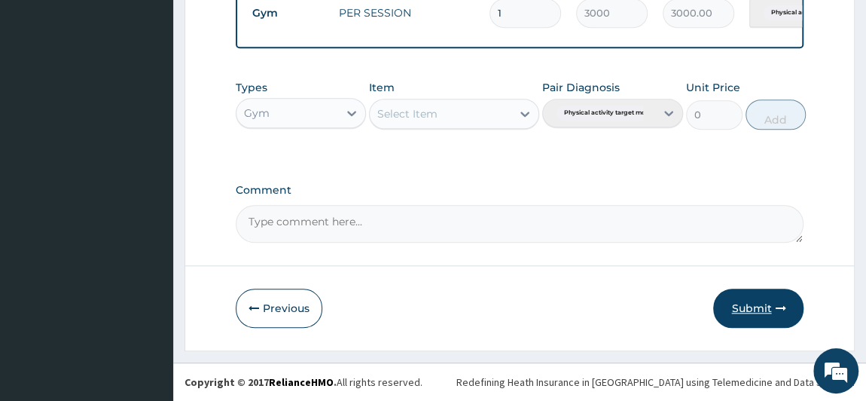
type input "PA/77E496"
click at [766, 305] on button "Submit" at bounding box center [759, 308] width 90 height 39
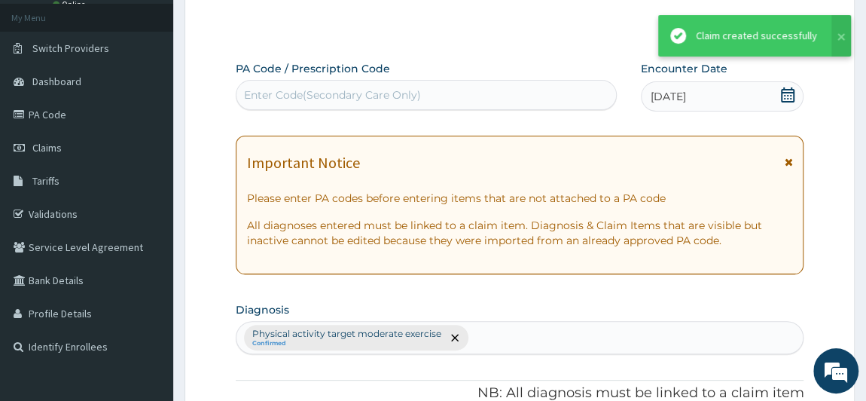
scroll to position [621, 0]
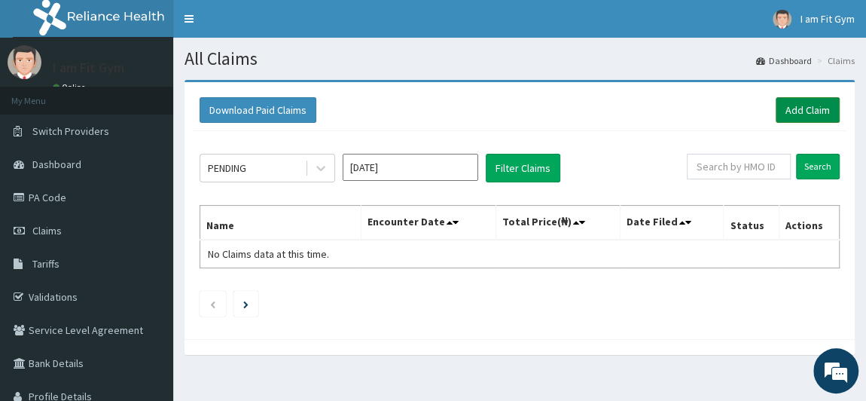
click at [784, 102] on link "Add Claim" at bounding box center [808, 110] width 64 height 26
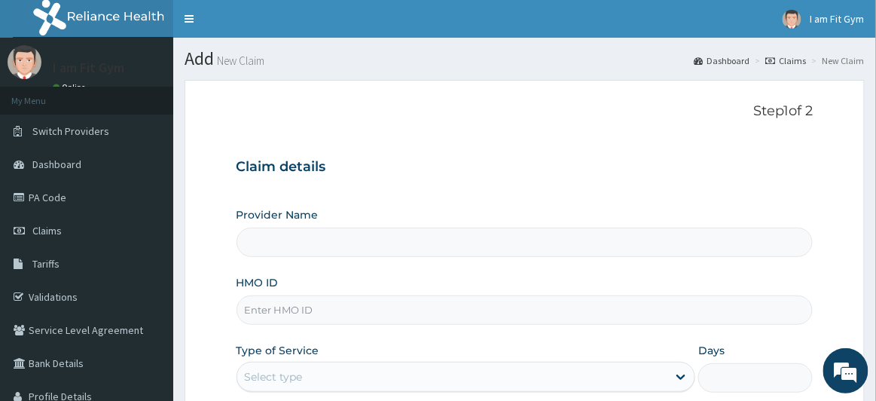
type input "I am fit Gym - Magodo"
type input "1"
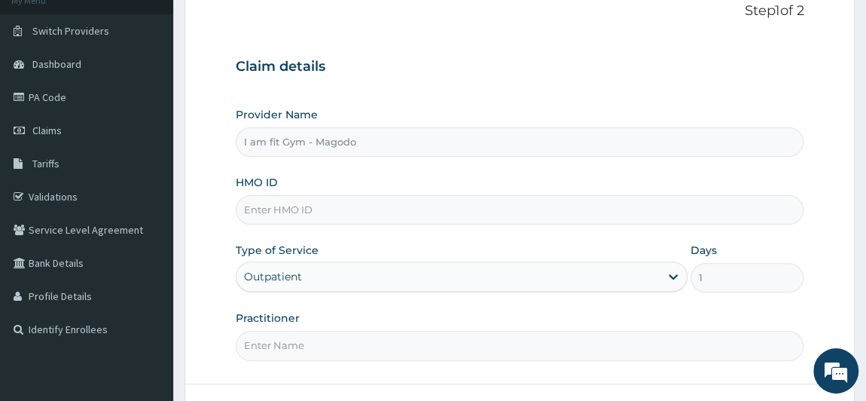
scroll to position [109, 0]
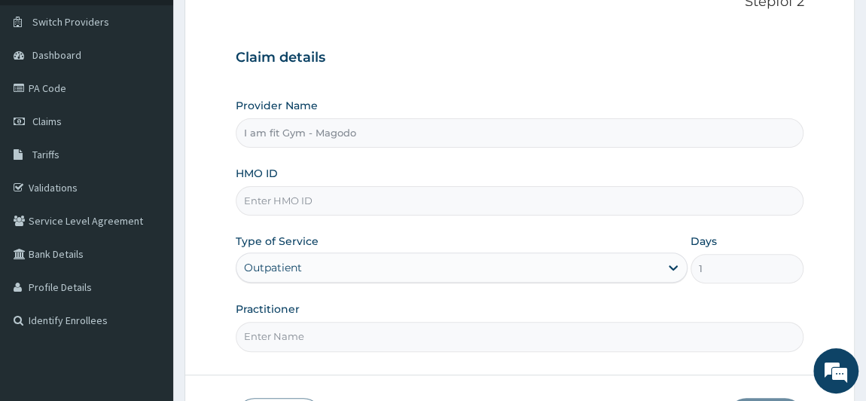
click at [359, 199] on input "HMO ID" at bounding box center [520, 200] width 569 height 29
type input "LFB/10004/A"
click at [274, 331] on input "Practitioner" at bounding box center [520, 336] width 569 height 29
type input "RAZZIECMB"
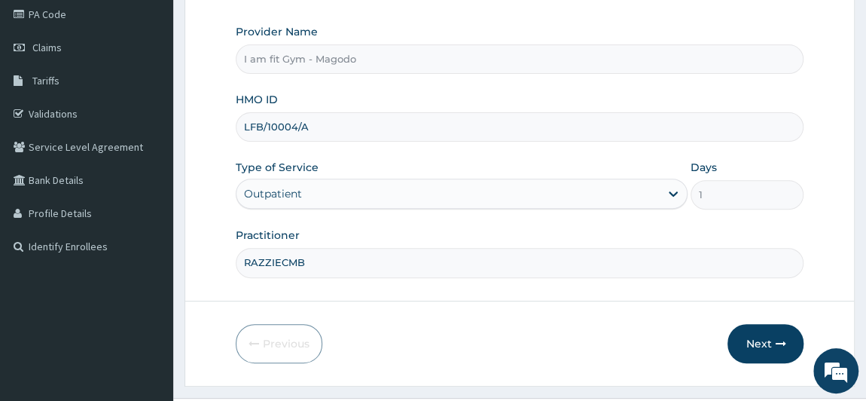
scroll to position [214, 0]
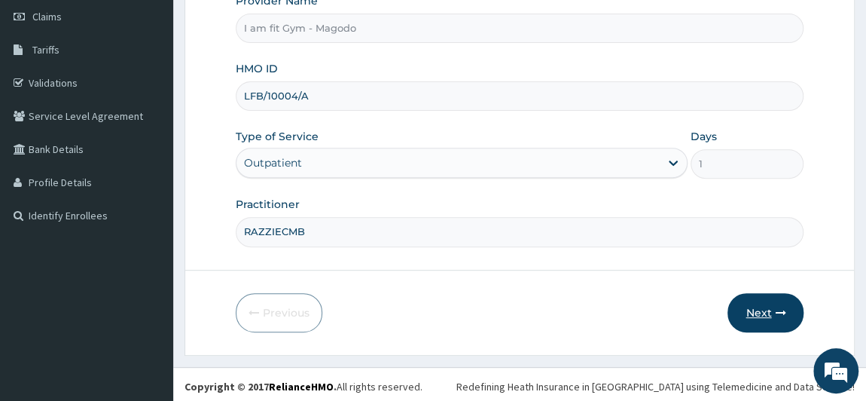
click at [759, 308] on button "Next" at bounding box center [766, 312] width 76 height 39
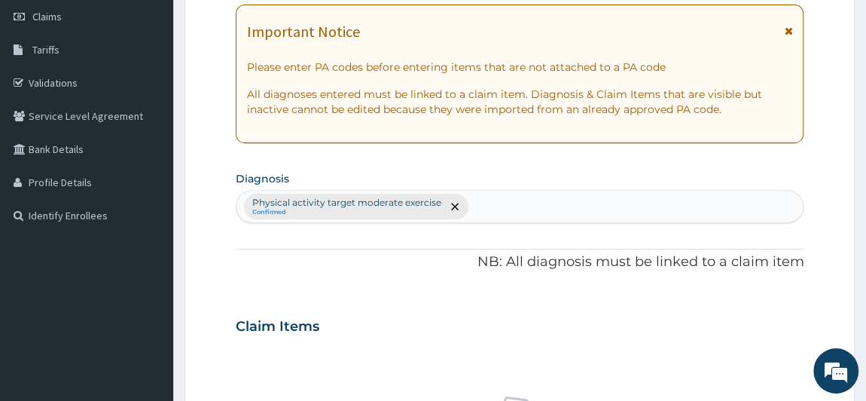
scroll to position [565, 0]
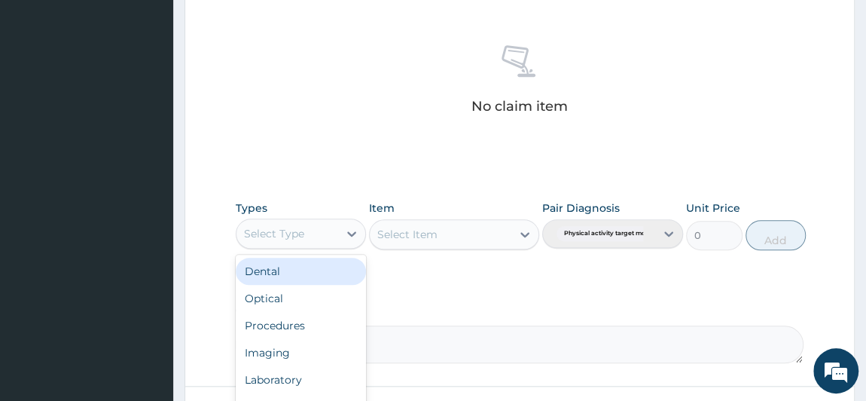
click at [295, 234] on div "Select Type" at bounding box center [274, 233] width 60 height 15
type input "G"
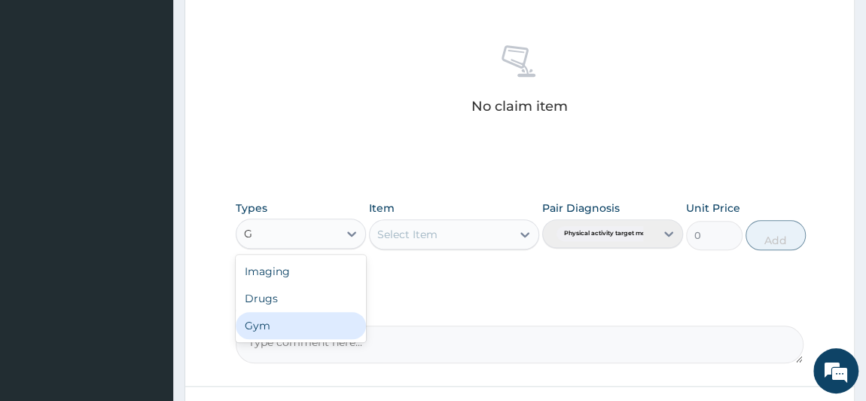
click at [265, 324] on div "Gym" at bounding box center [301, 325] width 131 height 27
click at [453, 231] on div "Select Item" at bounding box center [454, 234] width 170 height 30
click at [443, 231] on div "Select Item" at bounding box center [441, 234] width 142 height 24
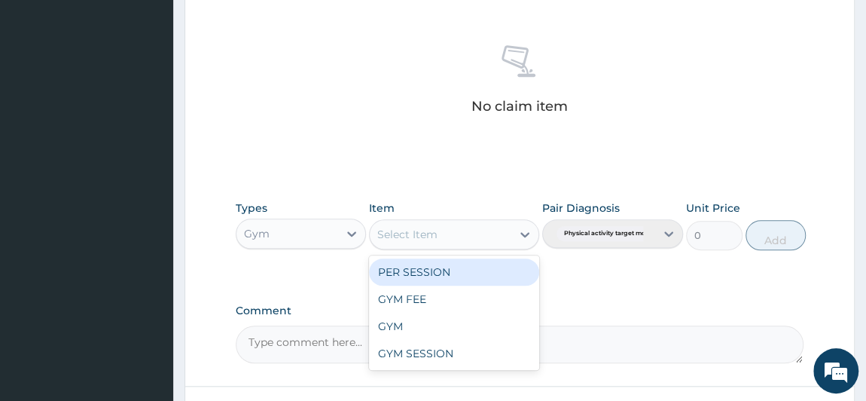
click at [436, 270] on div "PER SESSION" at bounding box center [454, 271] width 170 height 27
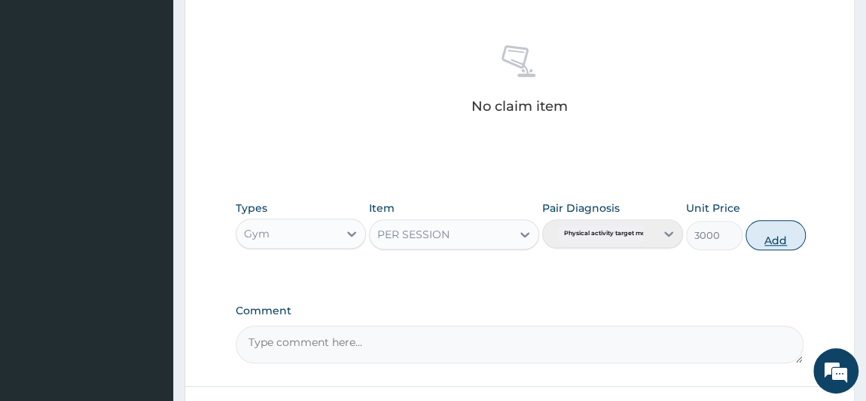
click at [771, 229] on button "Add" at bounding box center [776, 235] width 60 height 30
type input "0"
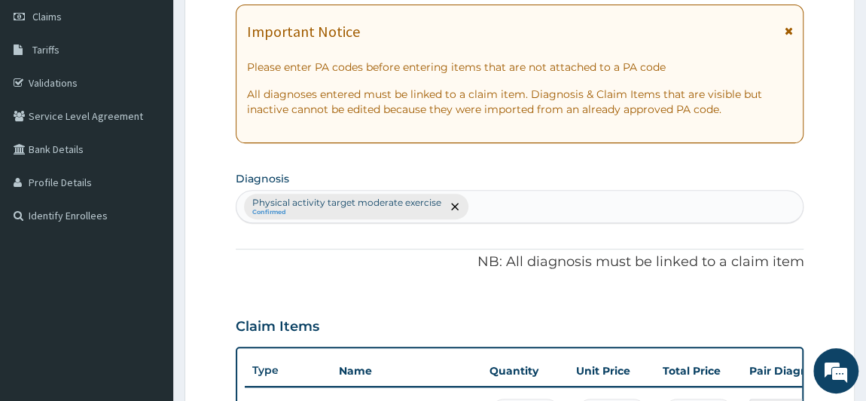
scroll to position [0, 0]
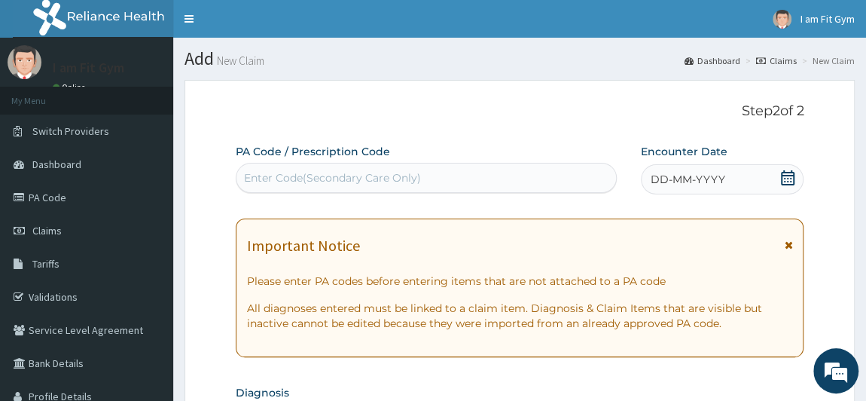
click at [788, 176] on icon at bounding box center [788, 177] width 15 height 15
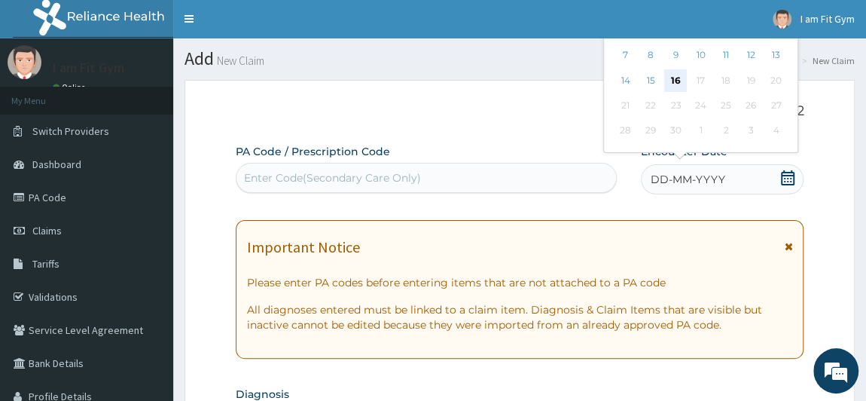
click at [675, 80] on div "16" at bounding box center [676, 80] width 23 height 23
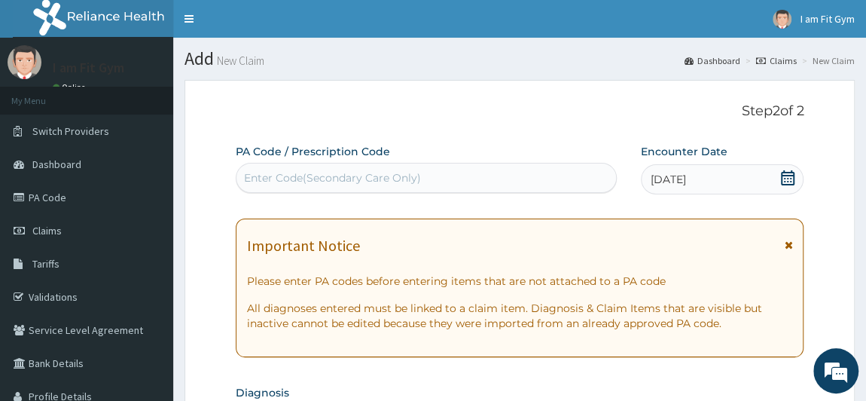
click at [490, 177] on div "Enter Code(Secondary Care Only)" at bounding box center [427, 178] width 380 height 24
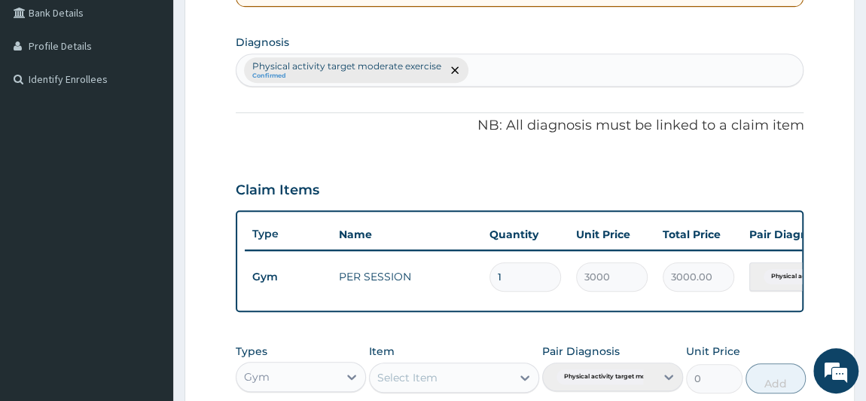
scroll to position [621, 0]
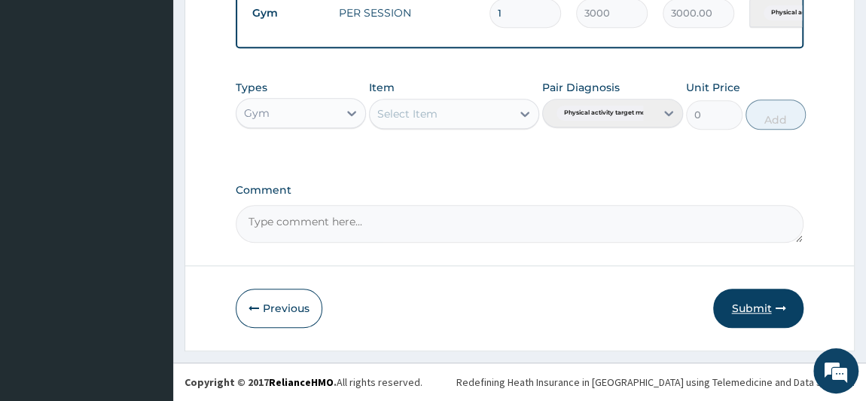
type input "PA/DD1229"
click at [759, 298] on button "Submit" at bounding box center [759, 308] width 90 height 39
click at [255, 307] on icon "button" at bounding box center [254, 308] width 11 height 11
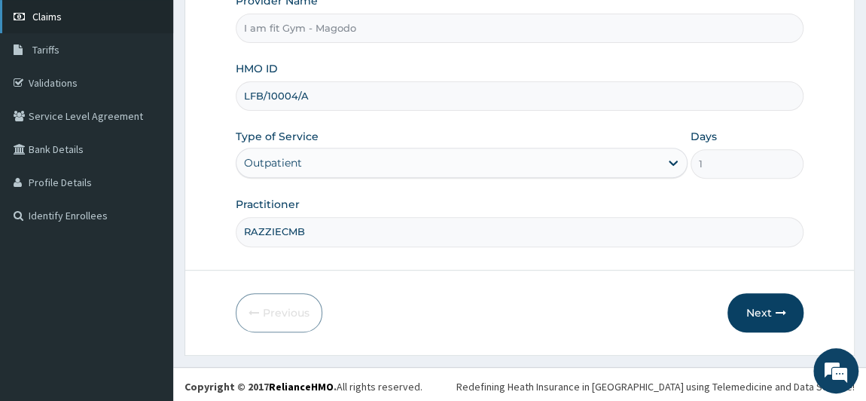
click at [68, 29] on link "Claims" at bounding box center [86, 16] width 173 height 33
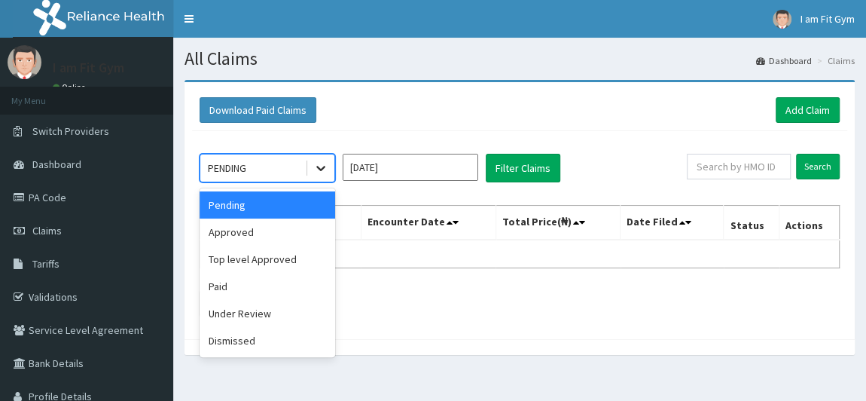
click at [319, 167] on icon at bounding box center [320, 169] width 9 height 5
click at [277, 240] on div "Approved" at bounding box center [268, 232] width 136 height 27
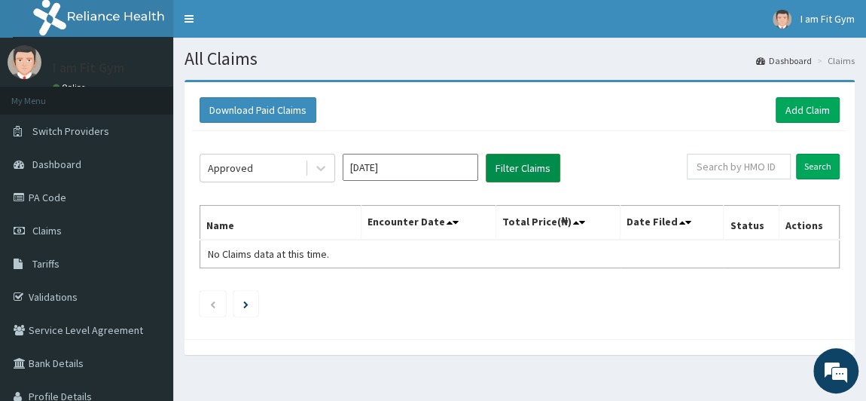
click at [515, 167] on button "Filter Claims" at bounding box center [523, 168] width 75 height 29
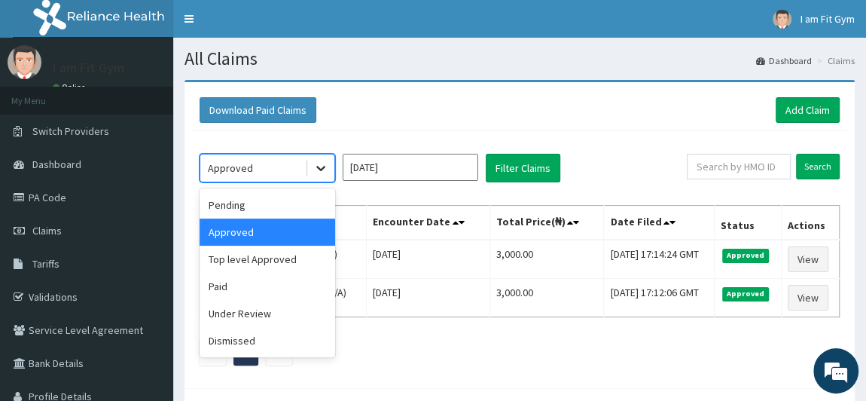
click at [316, 165] on icon at bounding box center [320, 167] width 15 height 15
click at [250, 205] on div "Pending" at bounding box center [268, 204] width 136 height 27
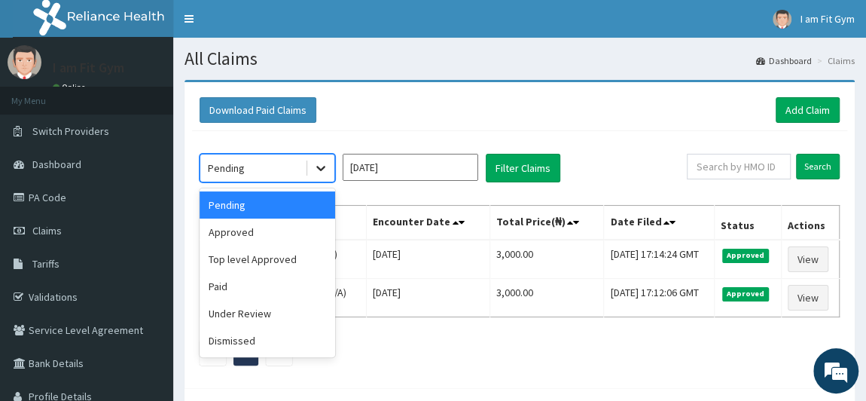
click at [314, 174] on div at bounding box center [320, 167] width 27 height 27
click at [258, 258] on div "Top level Approved" at bounding box center [268, 259] width 136 height 27
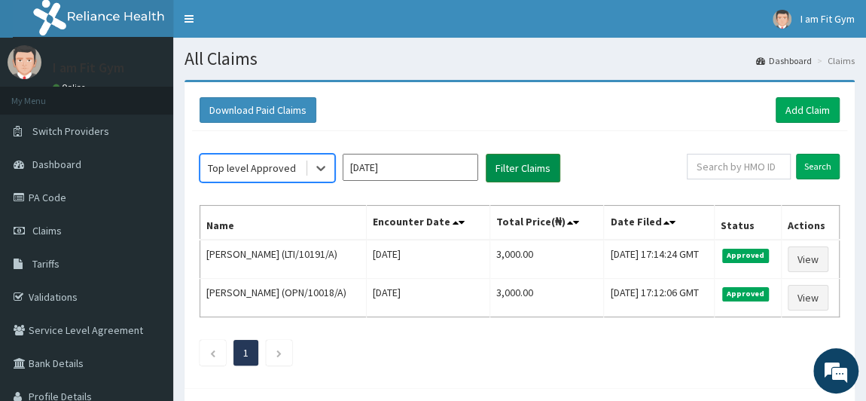
click at [539, 168] on button "Filter Claims" at bounding box center [523, 168] width 75 height 29
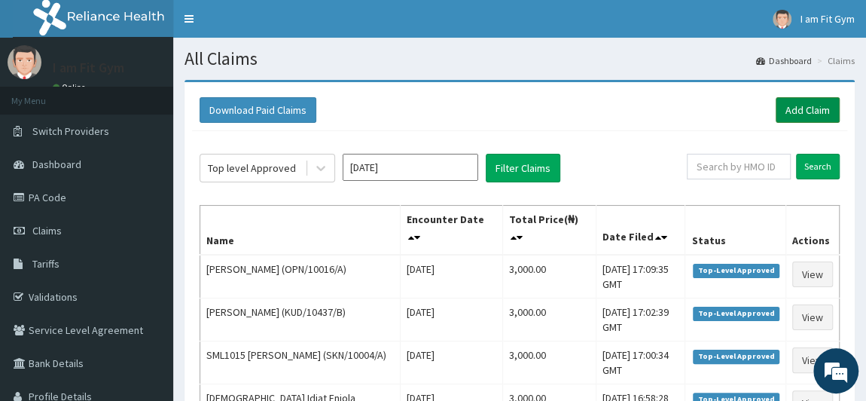
click at [795, 104] on link "Add Claim" at bounding box center [808, 110] width 64 height 26
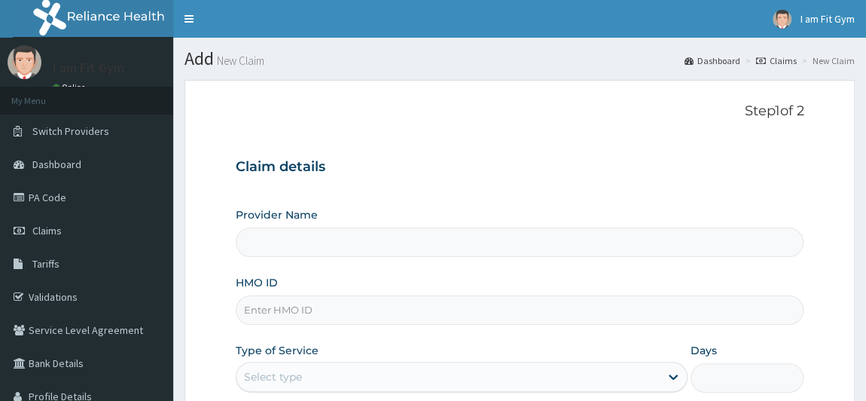
type input "I am fit Gym - Magodo"
type input "1"
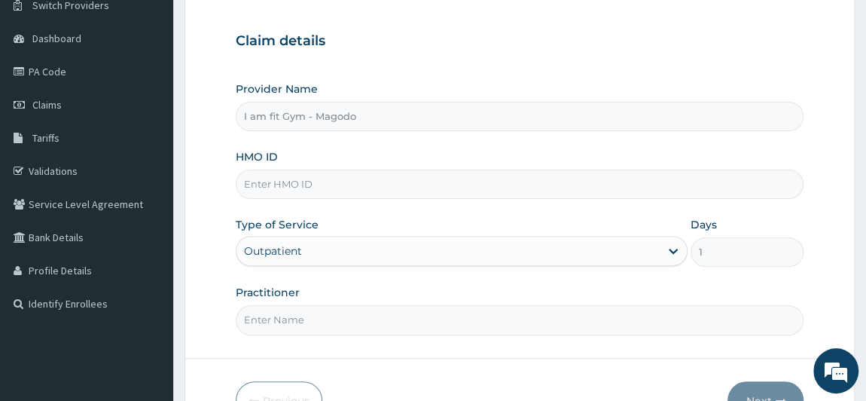
click at [372, 180] on input "HMO ID" at bounding box center [520, 184] width 569 height 29
type input "CCR/10030/A"
click at [280, 320] on input "Practitioner" at bounding box center [520, 319] width 569 height 29
type input "RAZZIECMB"
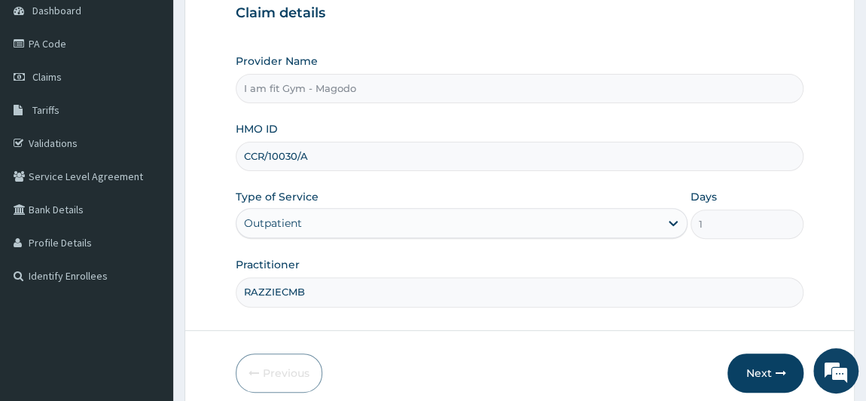
scroll to position [214, 0]
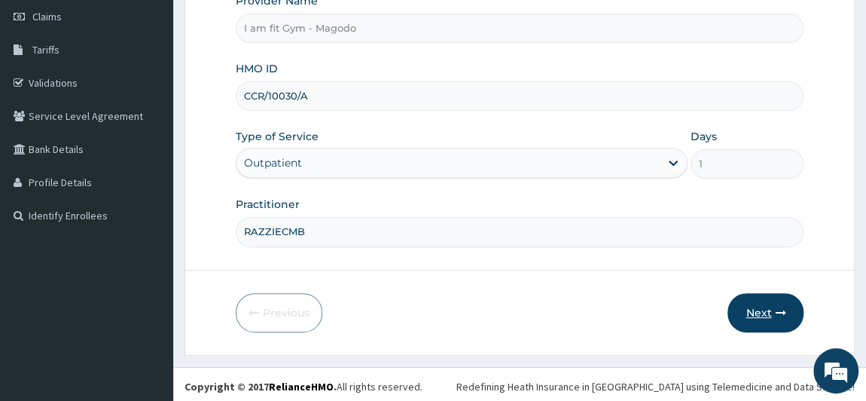
click at [748, 305] on button "Next" at bounding box center [766, 312] width 76 height 39
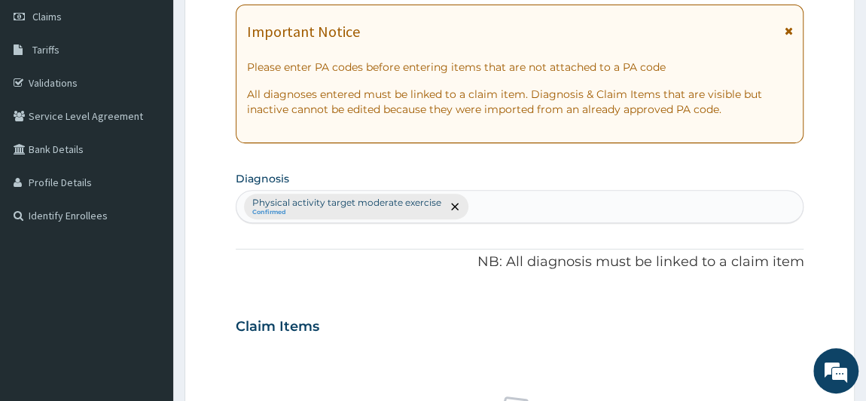
scroll to position [565, 0]
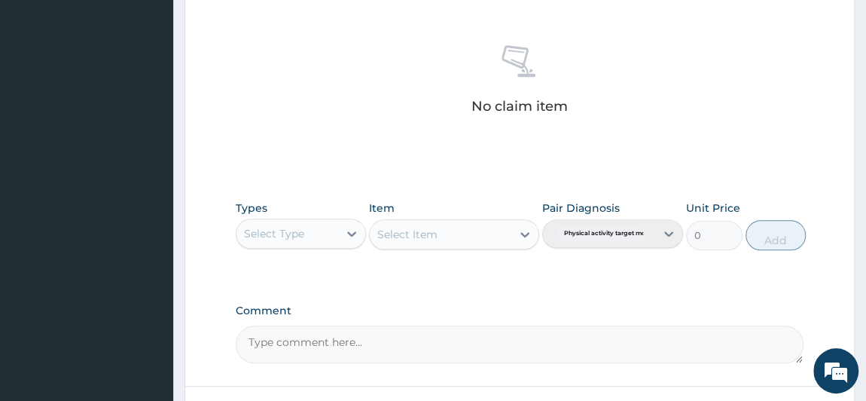
click at [325, 243] on div "Select Type" at bounding box center [288, 234] width 102 height 24
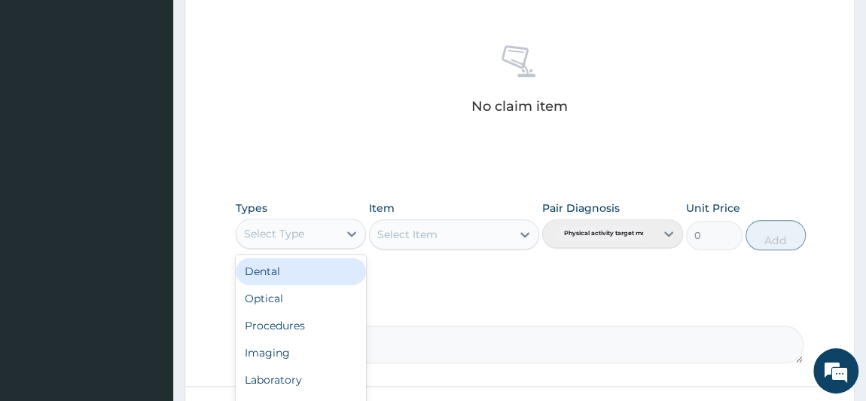
type input "G"
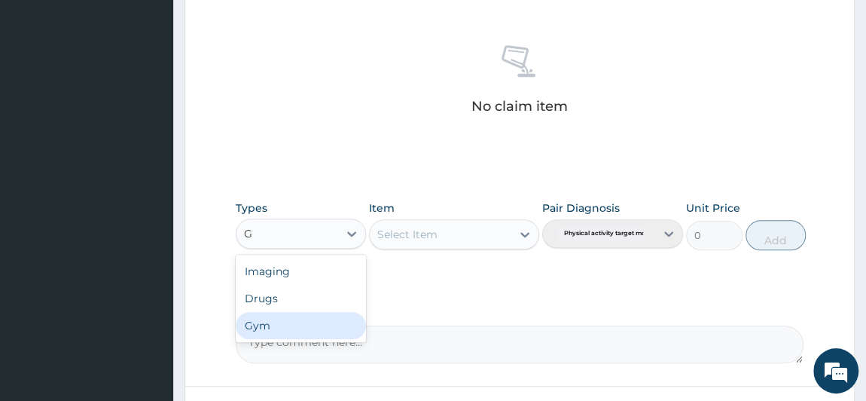
click at [309, 336] on div "Gym" at bounding box center [301, 325] width 131 height 27
click at [434, 234] on div "Select Item" at bounding box center [407, 234] width 60 height 15
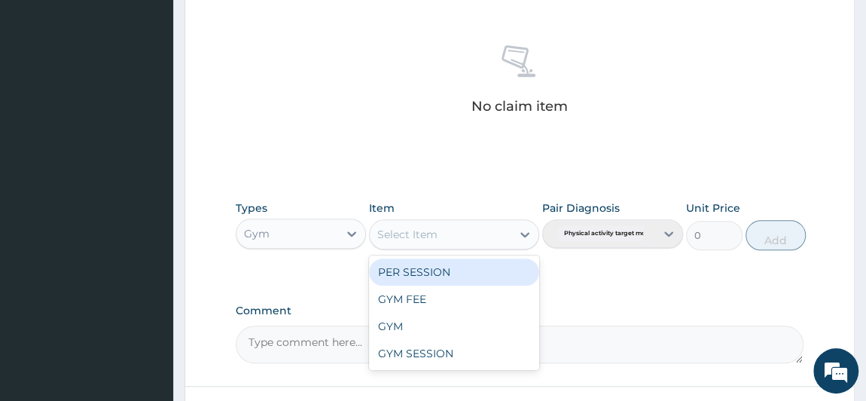
click at [431, 272] on div "PER SESSION" at bounding box center [454, 271] width 170 height 27
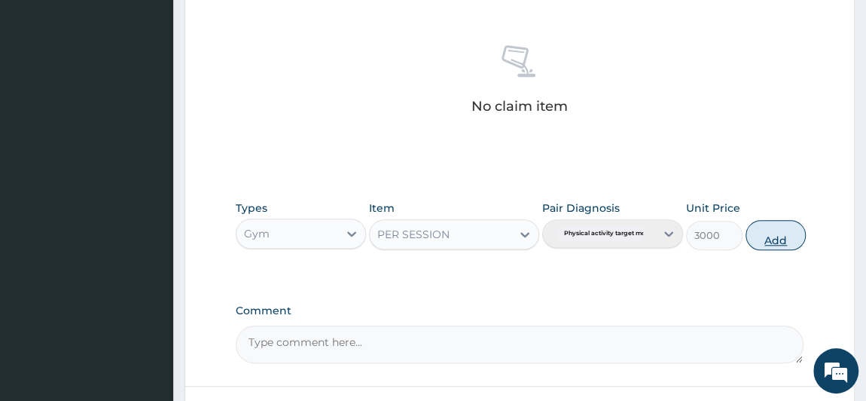
click at [768, 241] on button "Add" at bounding box center [776, 235] width 60 height 30
type input "0"
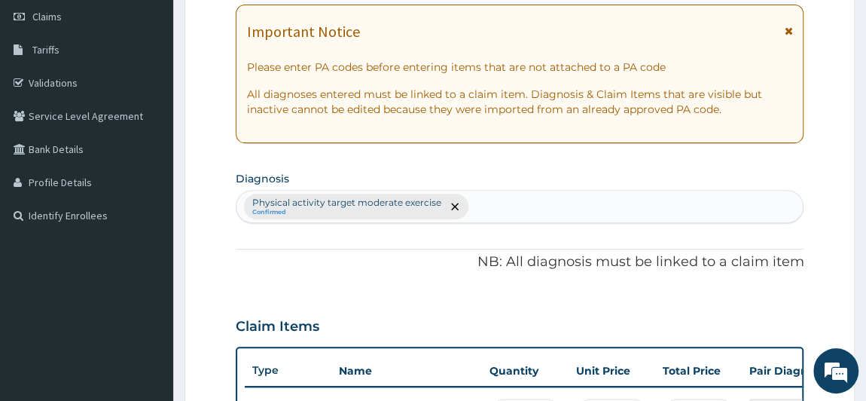
scroll to position [97, 0]
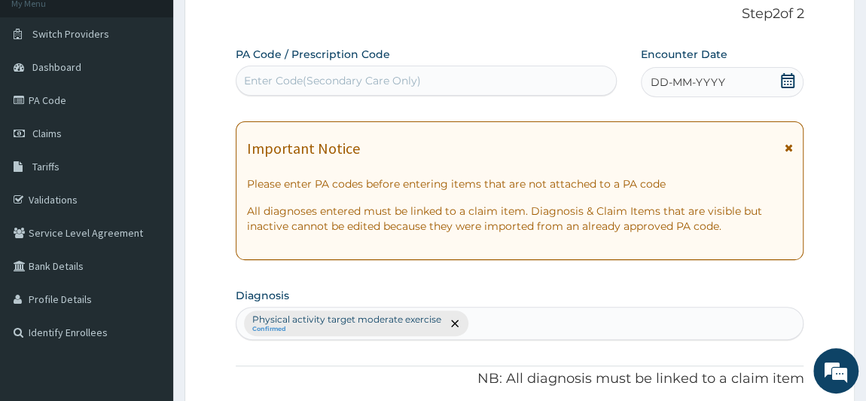
click at [790, 78] on icon at bounding box center [788, 80] width 15 height 15
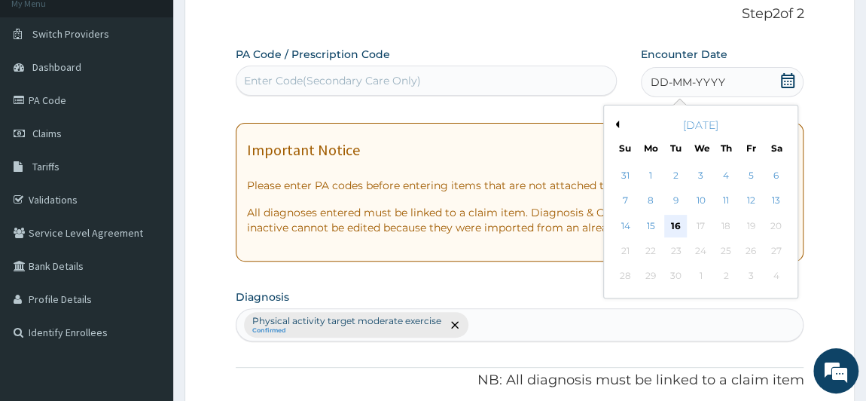
click at [675, 227] on div "16" at bounding box center [676, 226] width 23 height 23
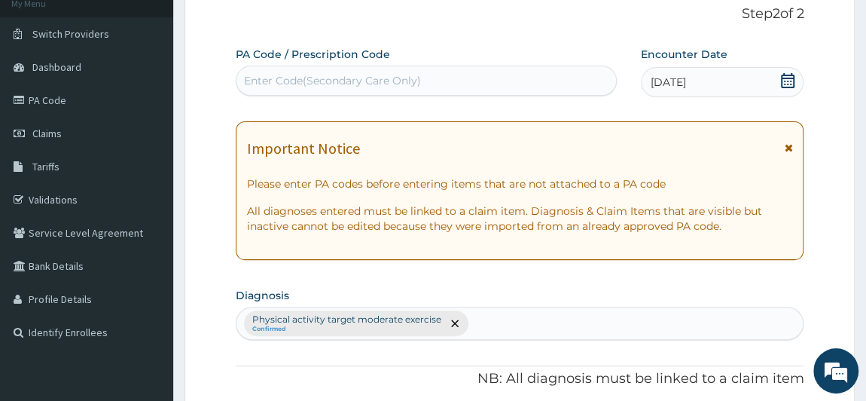
click at [449, 87] on div "Enter Code(Secondary Care Only)" at bounding box center [427, 81] width 380 height 24
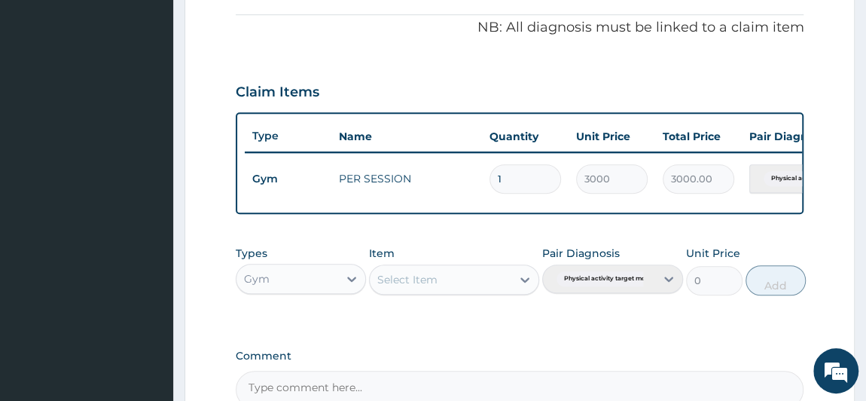
scroll to position [621, 0]
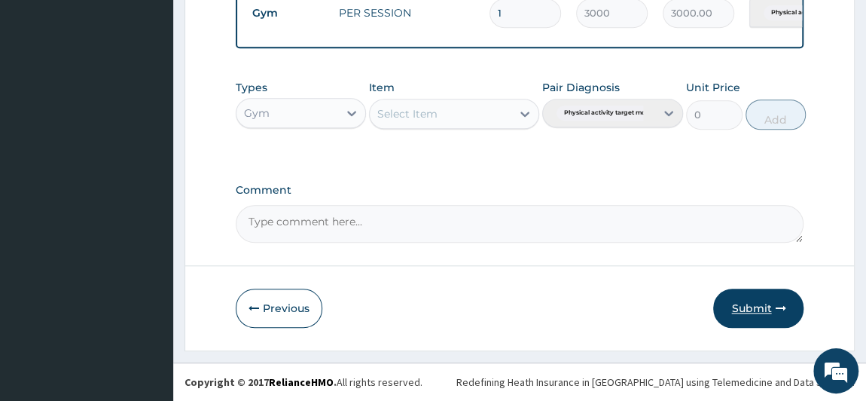
type input "PA/1A3DE4"
click at [747, 310] on button "Submit" at bounding box center [759, 308] width 90 height 39
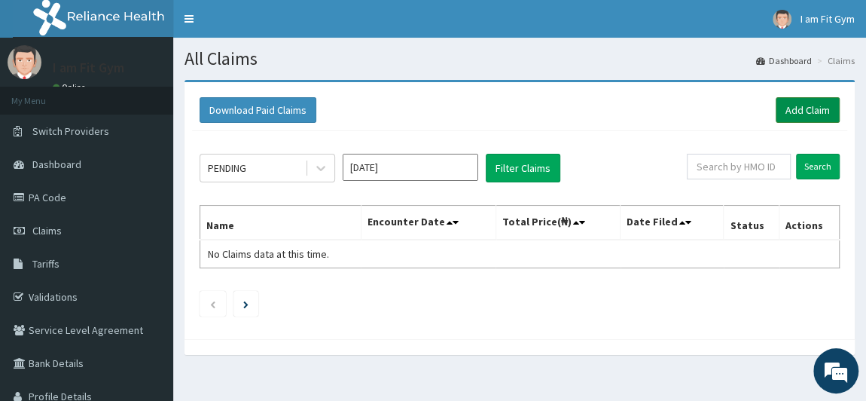
click at [795, 107] on link "Add Claim" at bounding box center [808, 110] width 64 height 26
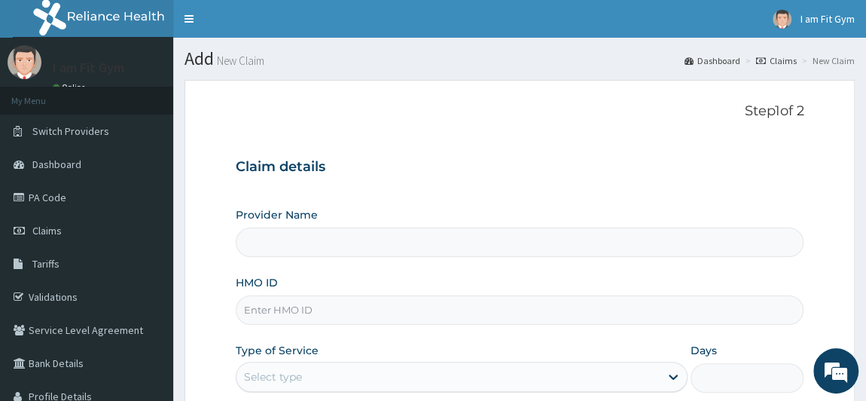
type input "I am fit Gym - Magodo"
type input "1"
click at [335, 316] on input "HMO ID" at bounding box center [520, 309] width 569 height 29
click at [57, 226] on span "Claims" at bounding box center [46, 231] width 29 height 14
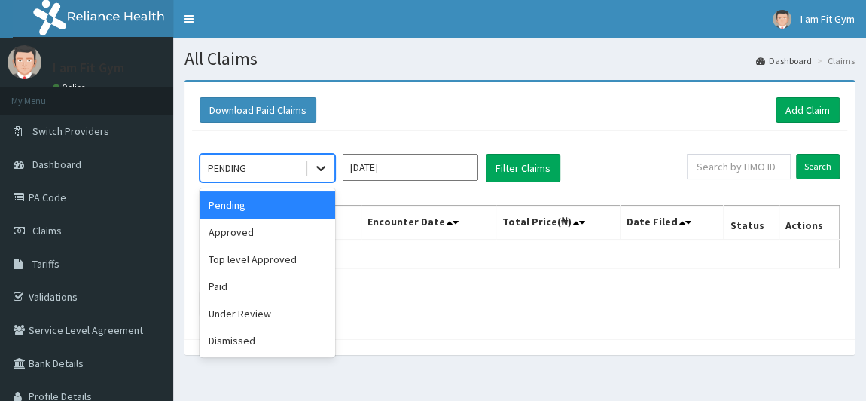
click at [324, 173] on icon at bounding box center [320, 167] width 15 height 15
click at [268, 234] on div "Approved" at bounding box center [268, 232] width 136 height 27
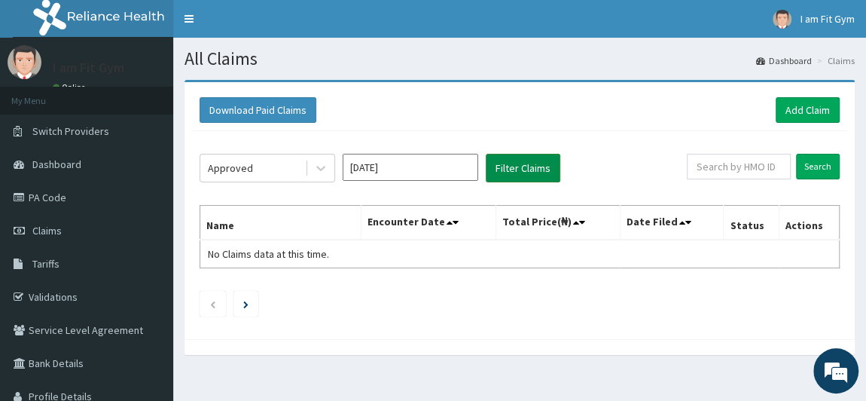
click at [546, 170] on button "Filter Claims" at bounding box center [523, 168] width 75 height 29
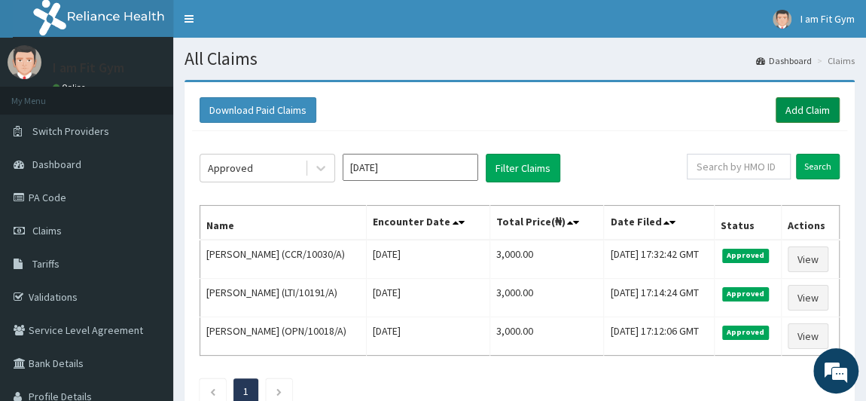
click at [796, 106] on link "Add Claim" at bounding box center [808, 110] width 64 height 26
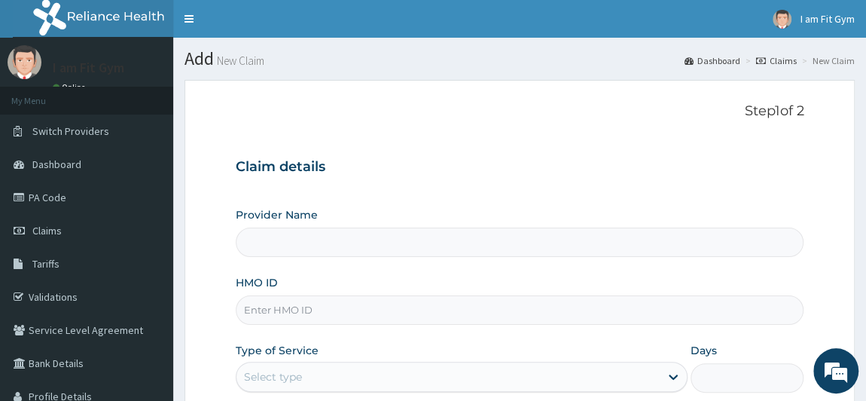
type input "I am fit Gym - Magodo"
type input "1"
